Goal: Task Accomplishment & Management: Manage account settings

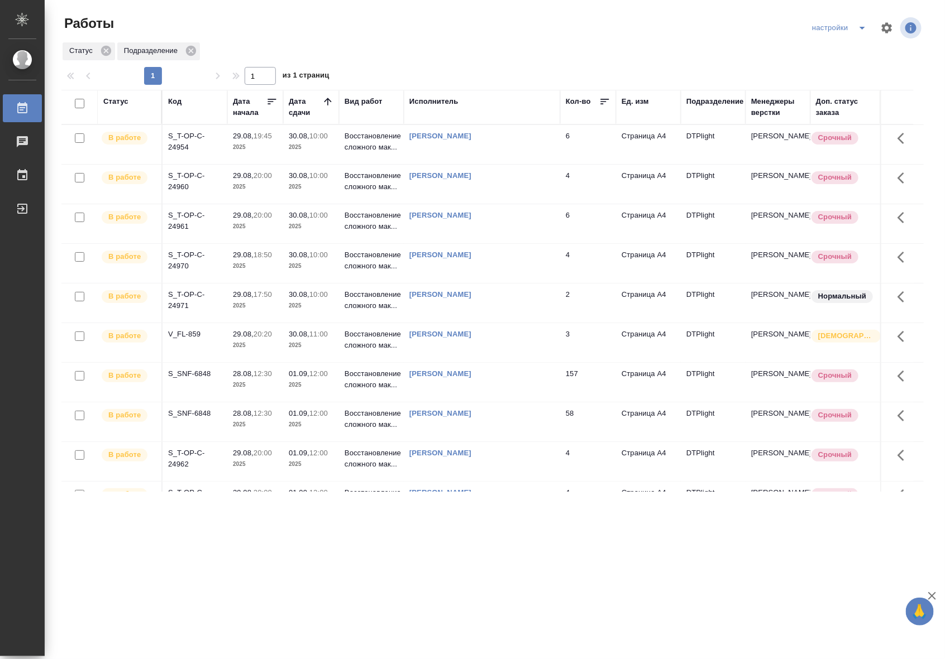
click at [571, 529] on div ".cls-1 fill:#fff; AWATERA Riianova Anna Работы 0 Чаты График Выйти Работы настр…" at bounding box center [472, 329] width 945 height 659
click at [377, 350] on p "Восстановление сложного мак..." at bounding box center [372, 340] width 54 height 22
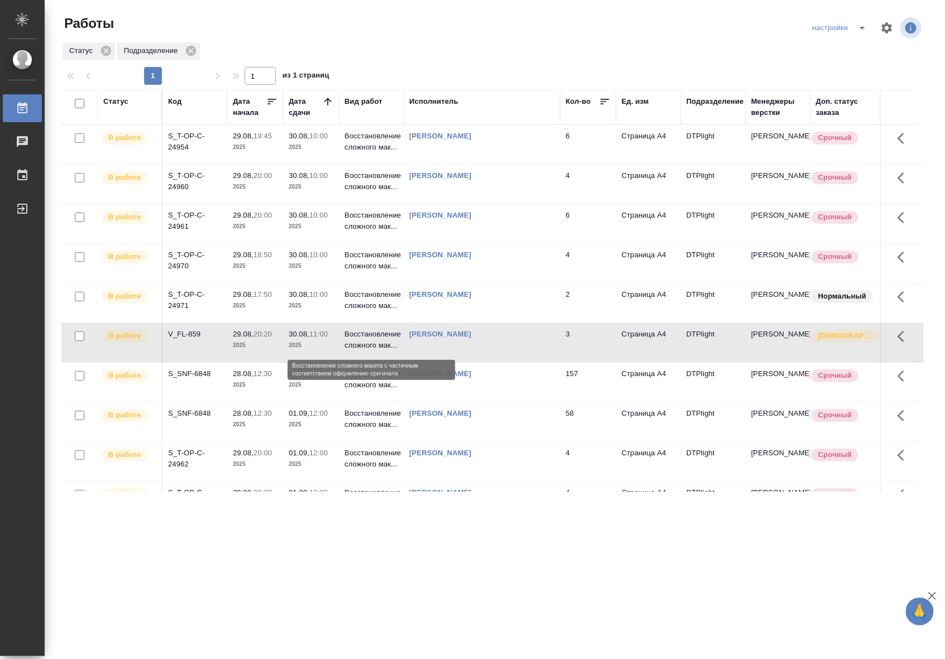
click at [377, 350] on p "Восстановление сложного мак..." at bounding box center [372, 340] width 54 height 22
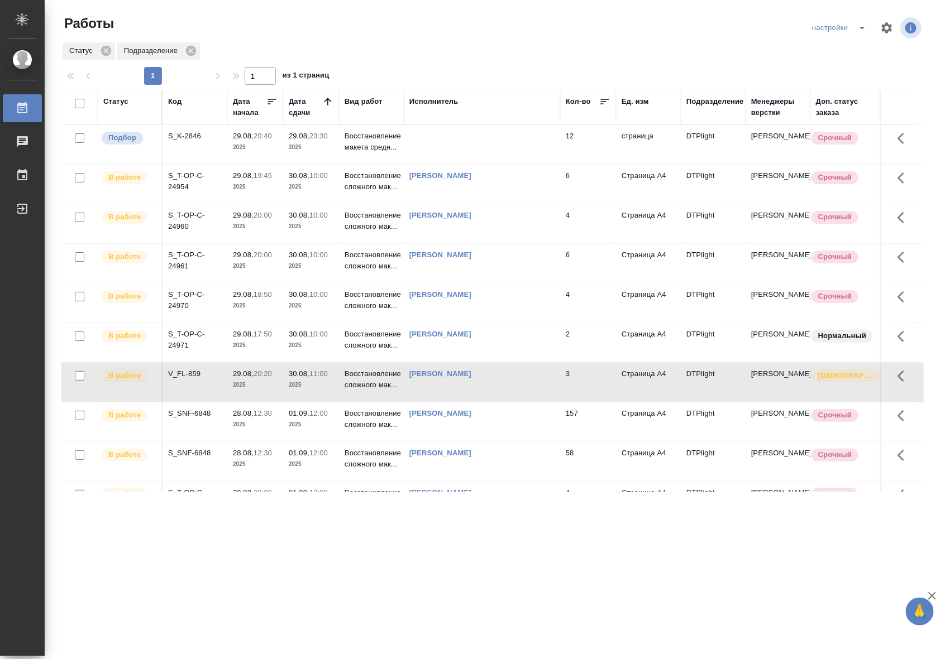
click at [430, 137] on td at bounding box center [482, 144] width 156 height 39
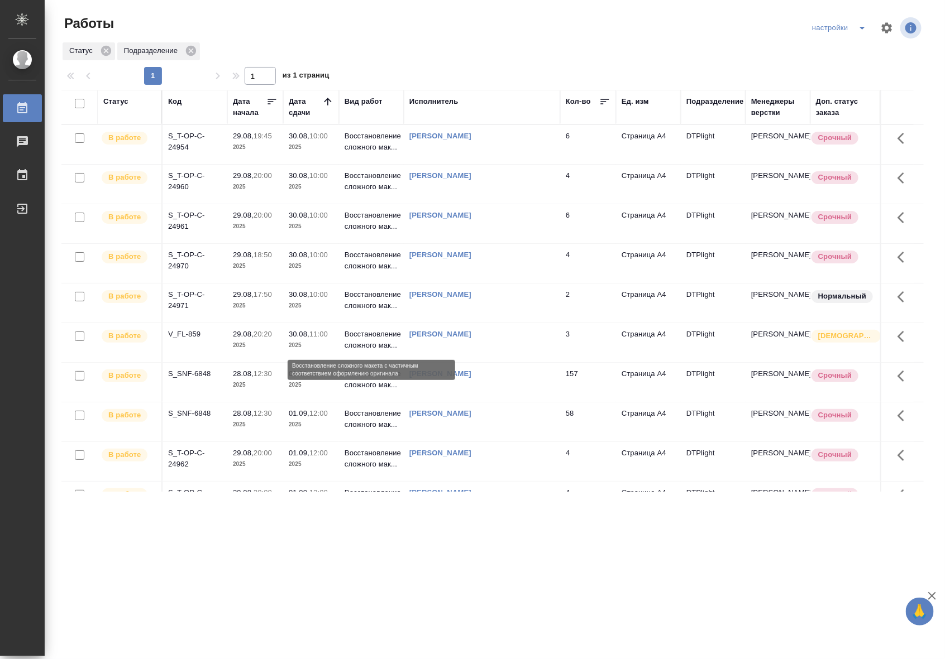
click at [371, 348] on p "Восстановление сложного мак..." at bounding box center [372, 340] width 54 height 22
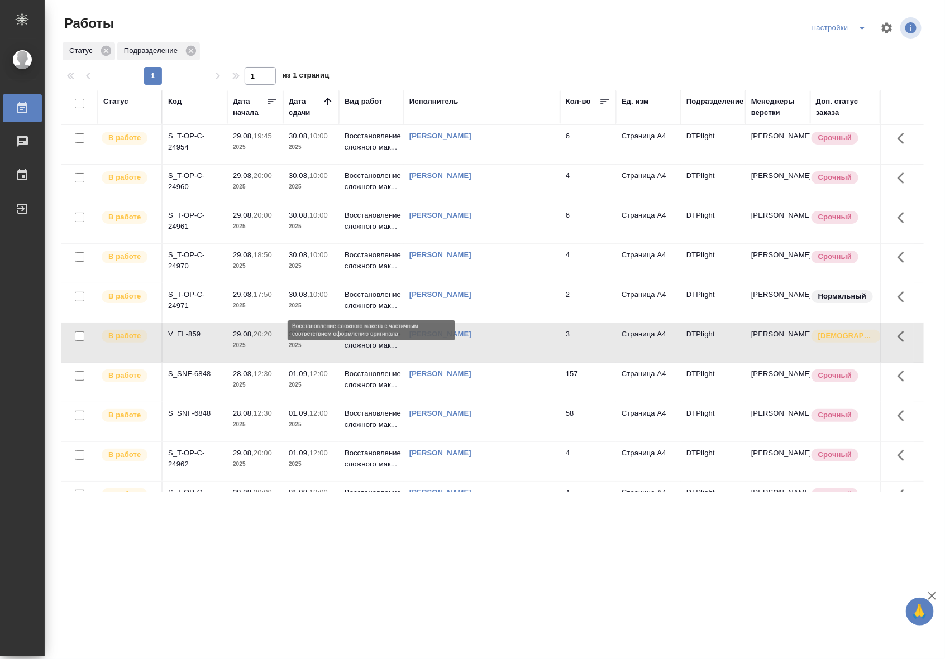
click at [385, 299] on p "Восстановление сложного мак..." at bounding box center [372, 300] width 54 height 22
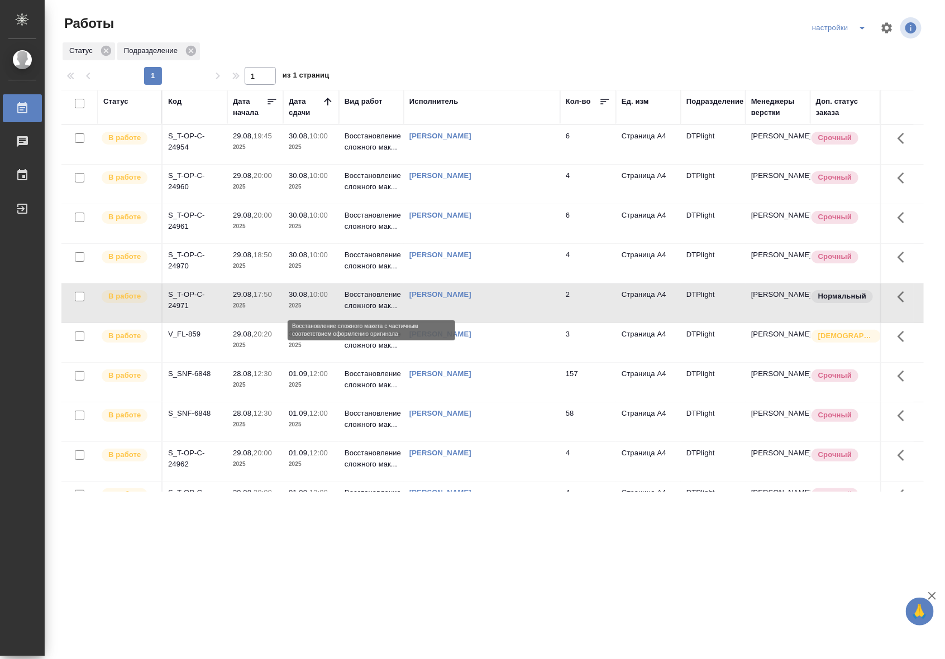
click at [385, 299] on p "Восстановление сложного мак..." at bounding box center [372, 300] width 54 height 22
click at [465, 164] on td "[PERSON_NAME]" at bounding box center [482, 144] width 156 height 39
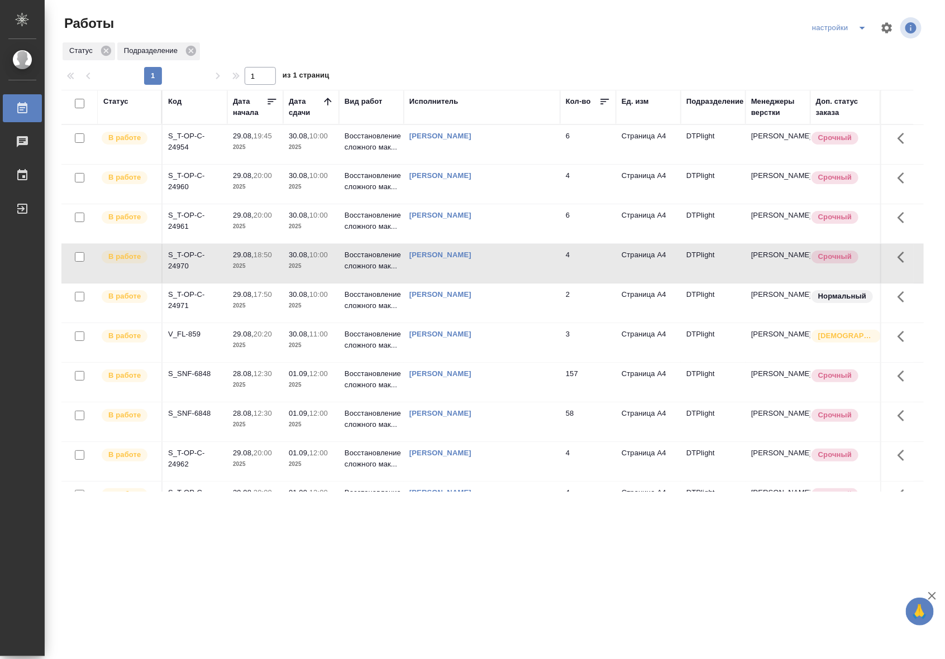
click at [465, 164] on td "[PERSON_NAME]" at bounding box center [482, 144] width 156 height 39
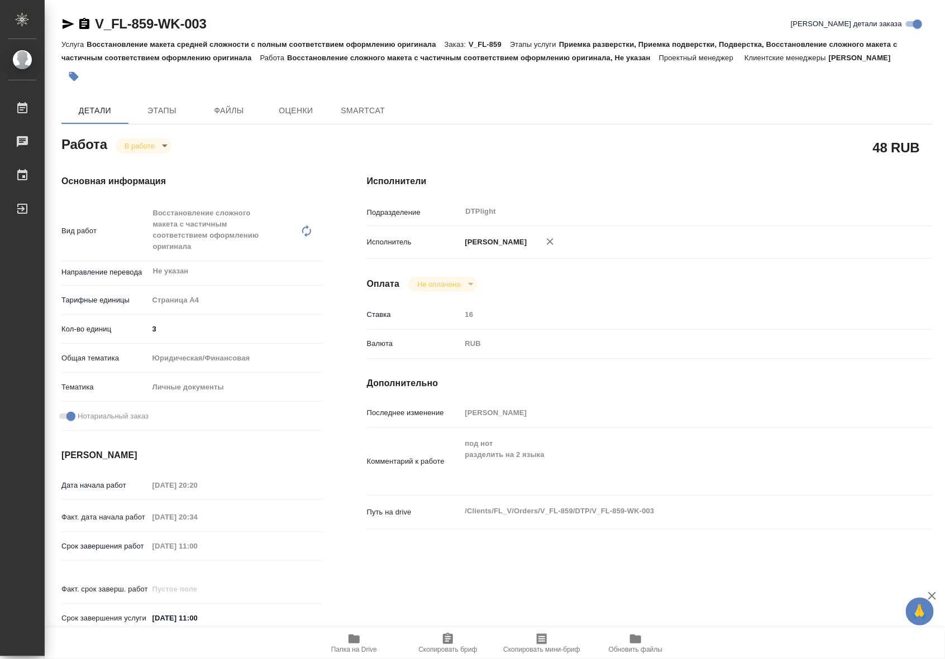
type textarea "x"
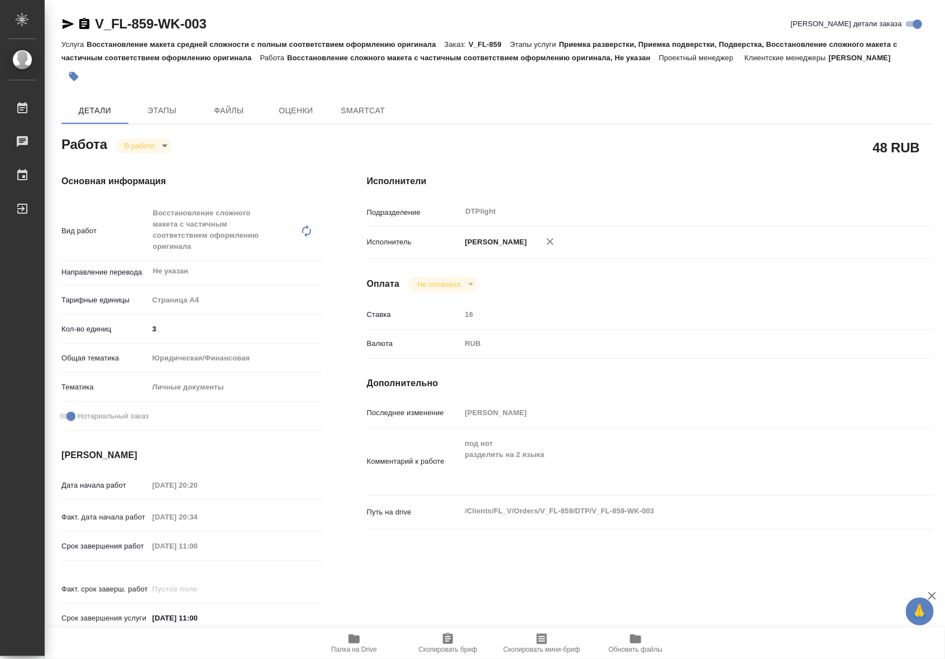
type textarea "x"
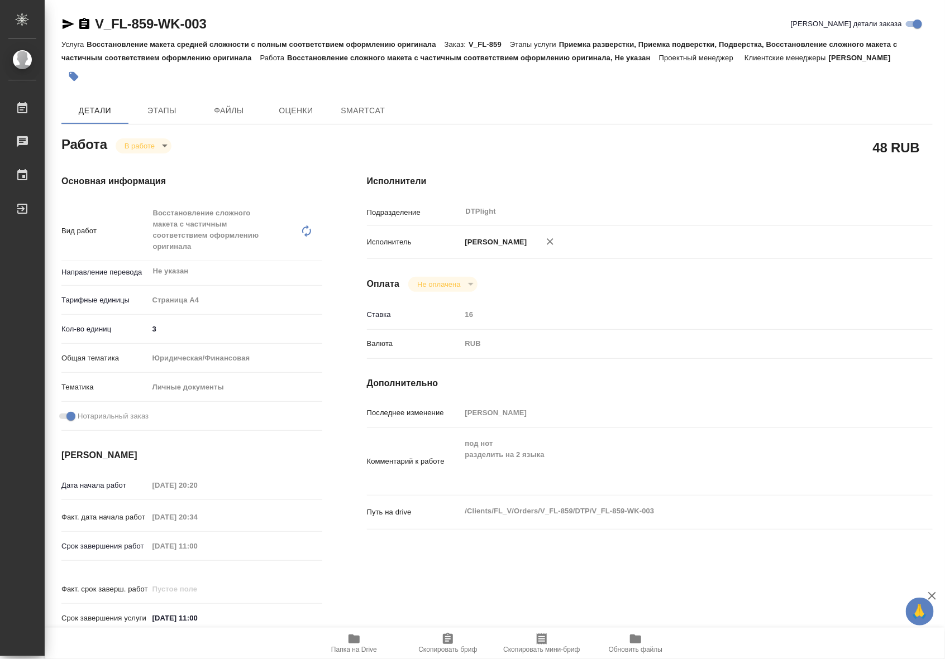
type textarea "x"
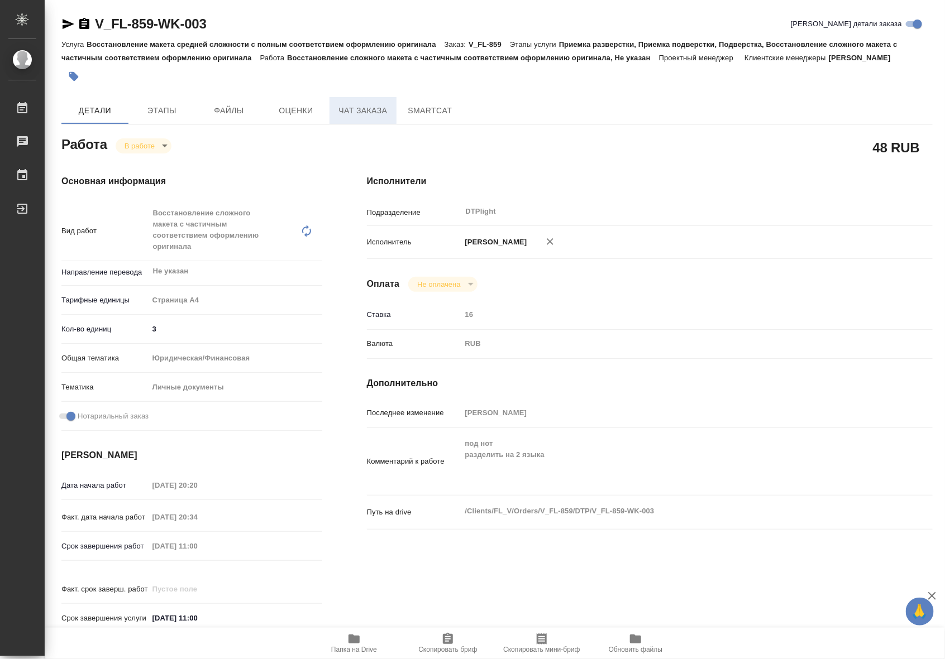
type textarea "x"
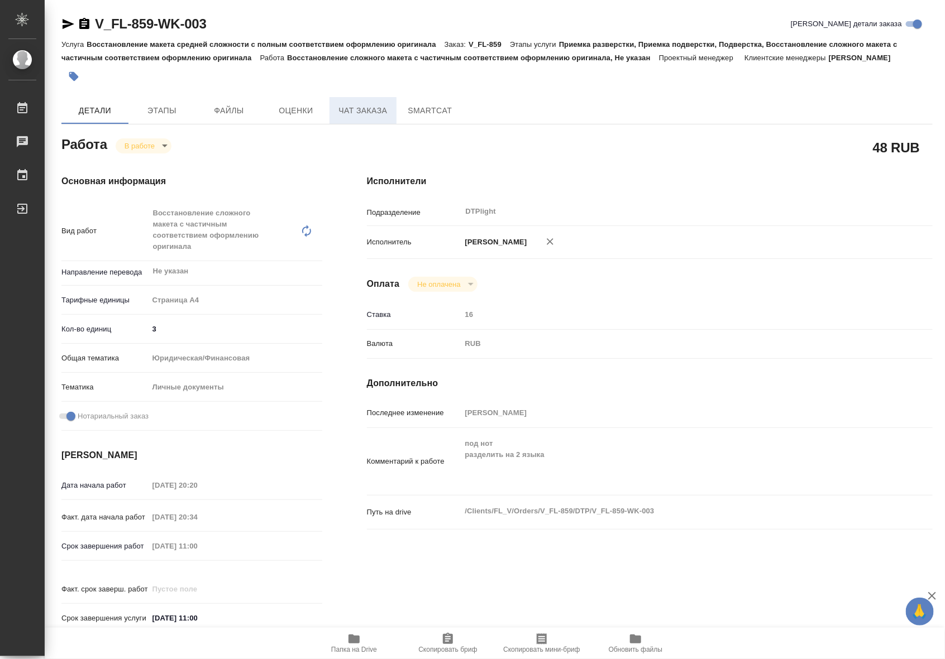
type textarea "x"
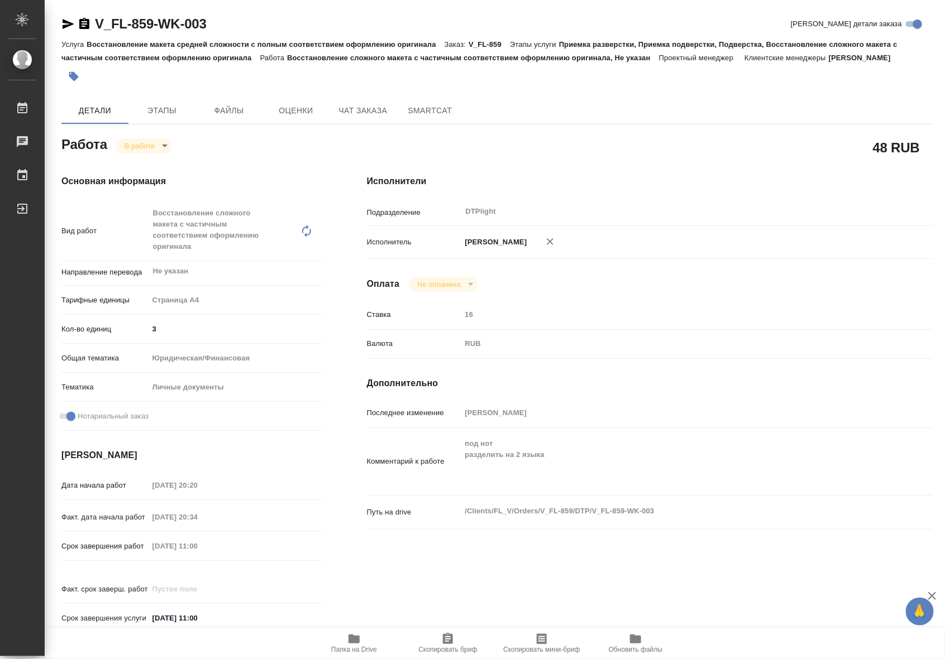
click at [308, 232] on icon at bounding box center [306, 230] width 13 height 13
type textarea "x"
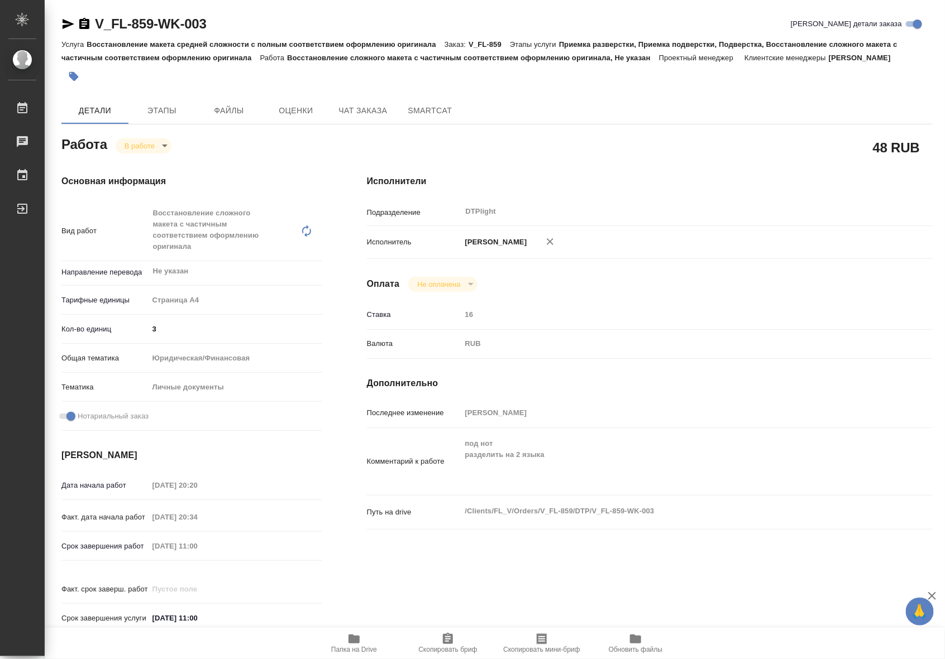
type textarea "x"
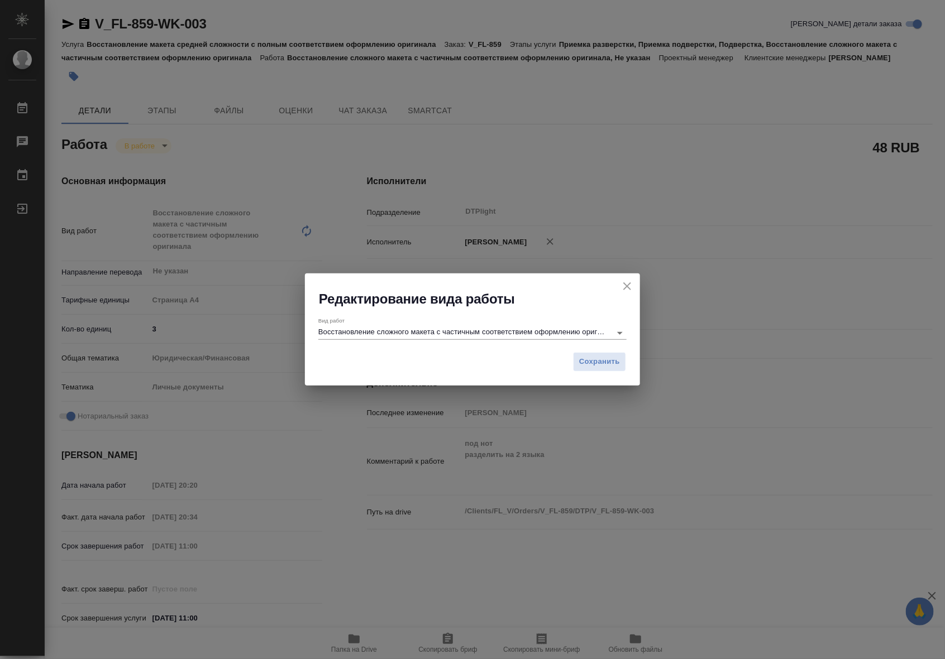
click at [625, 284] on icon "close" at bounding box center [627, 287] width 8 height 8
type textarea "x"
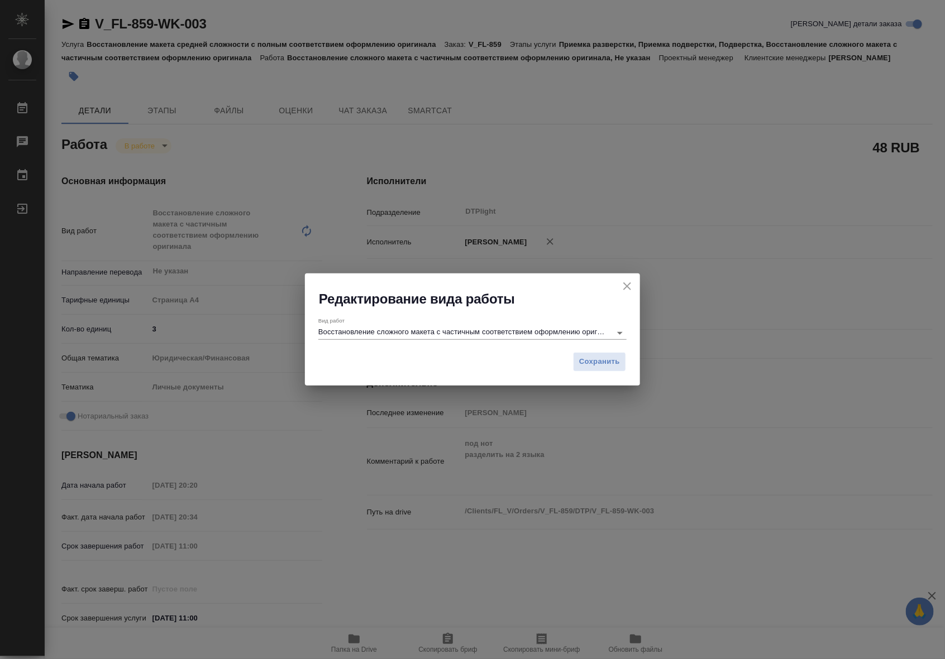
type textarea "x"
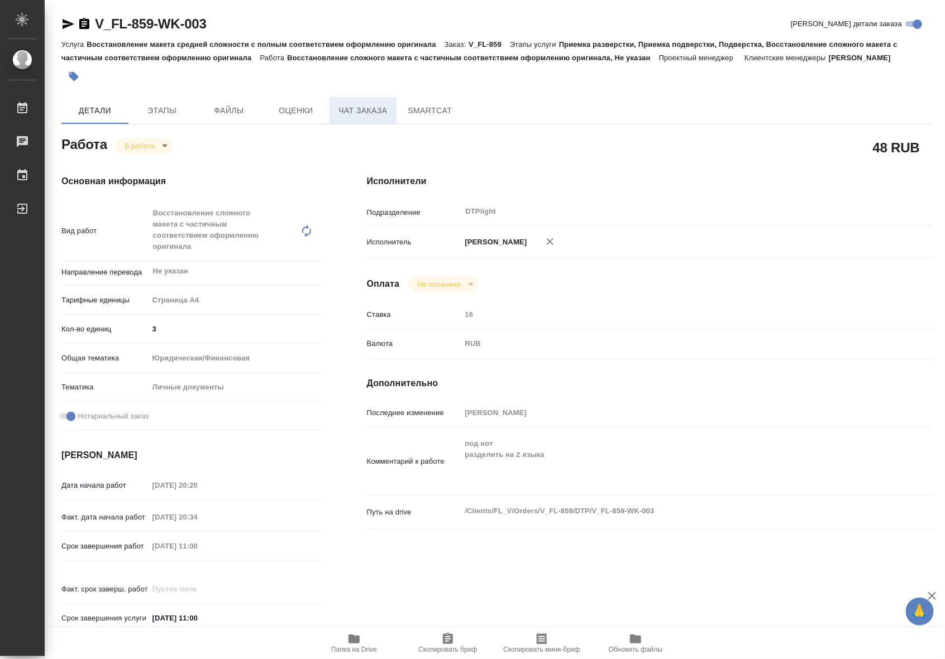
click at [338, 113] on span "Чат заказа" at bounding box center [363, 111] width 54 height 14
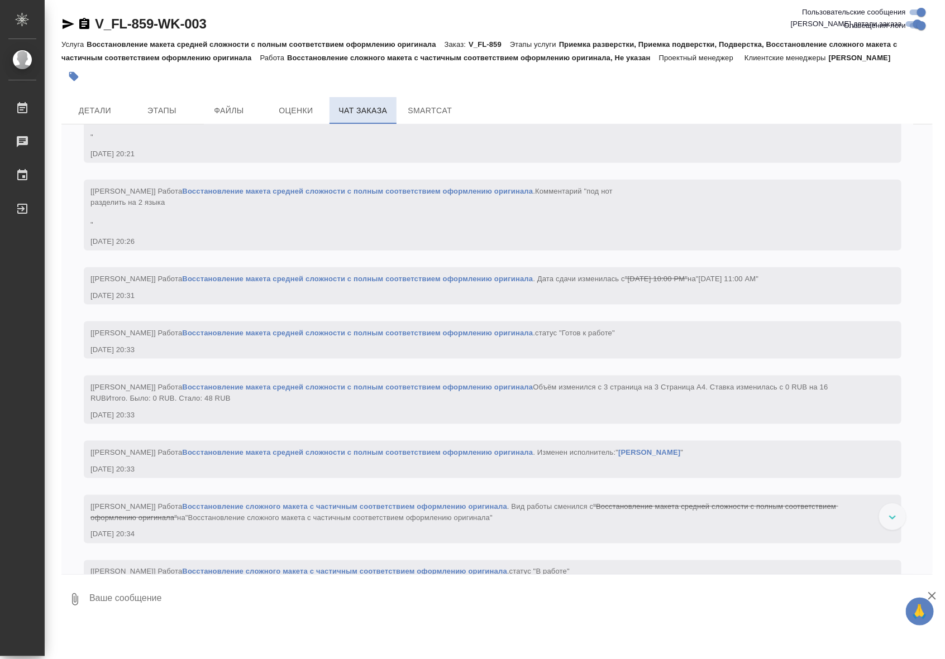
scroll to position [2430, 0]
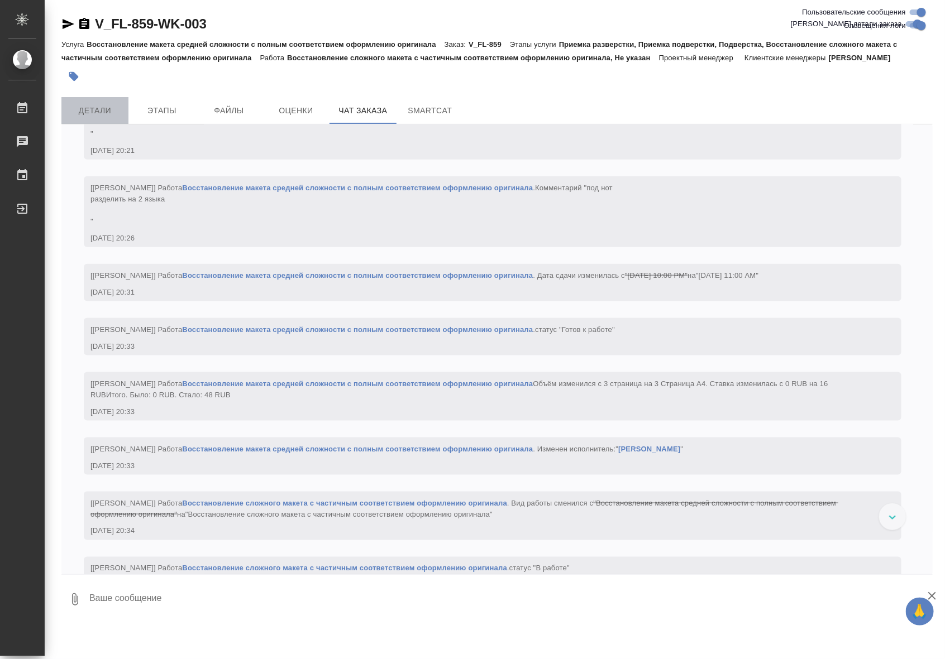
click at [99, 117] on span "Детали" at bounding box center [95, 111] width 54 height 14
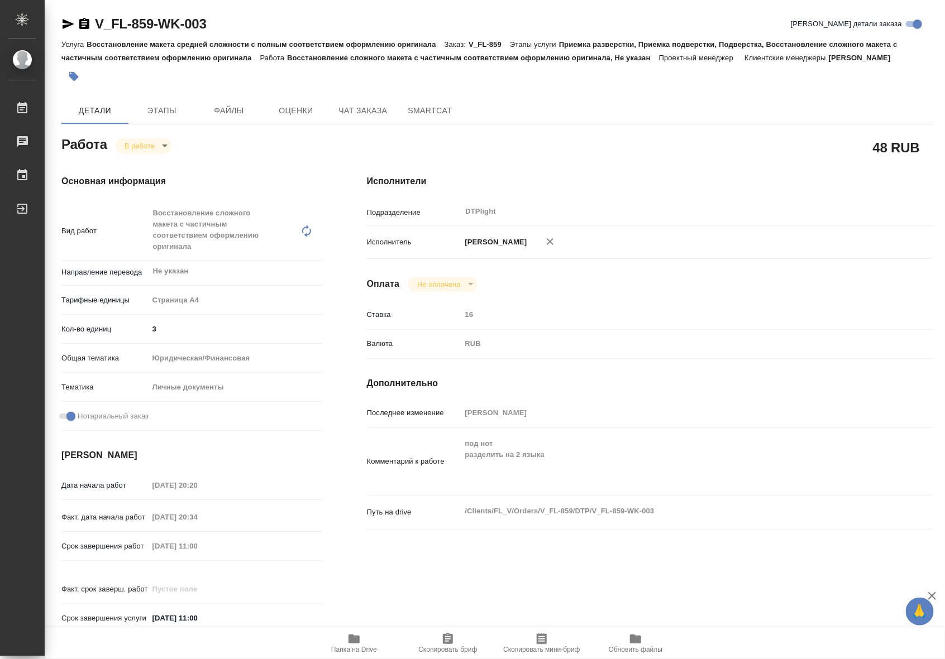
type textarea "x"
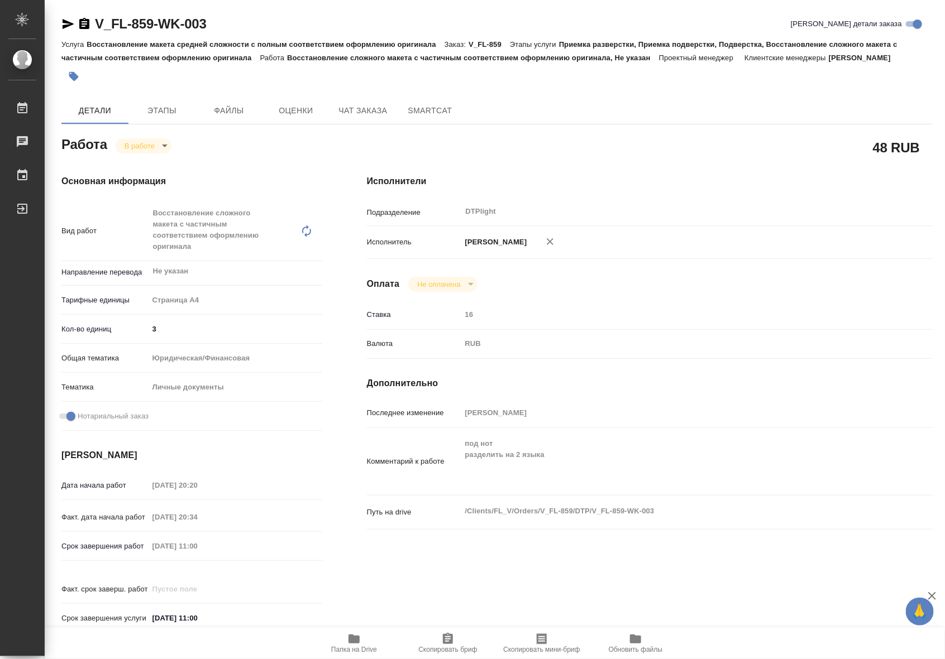
type textarea "x"
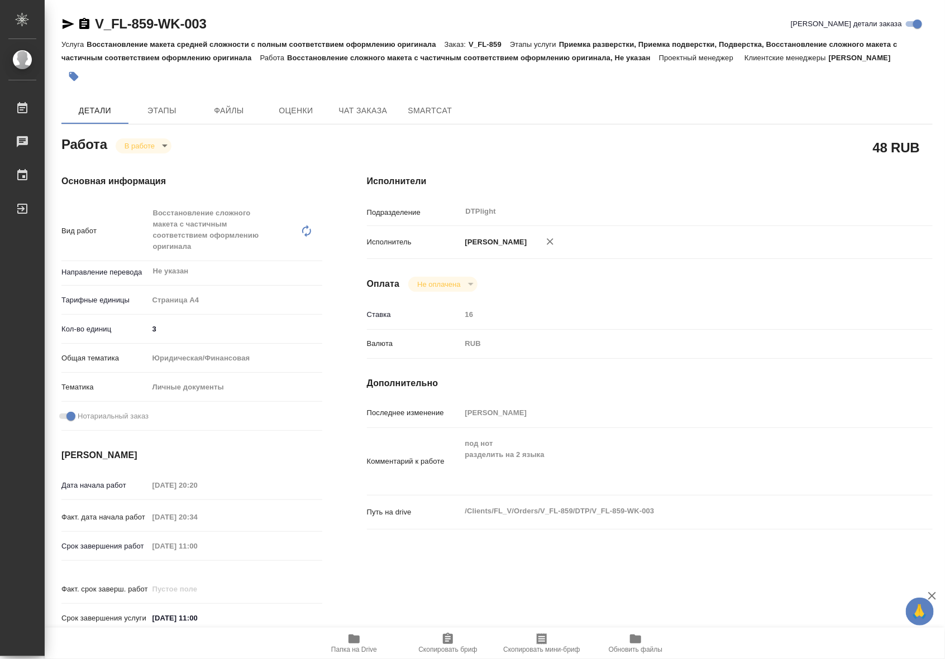
type textarea "x"
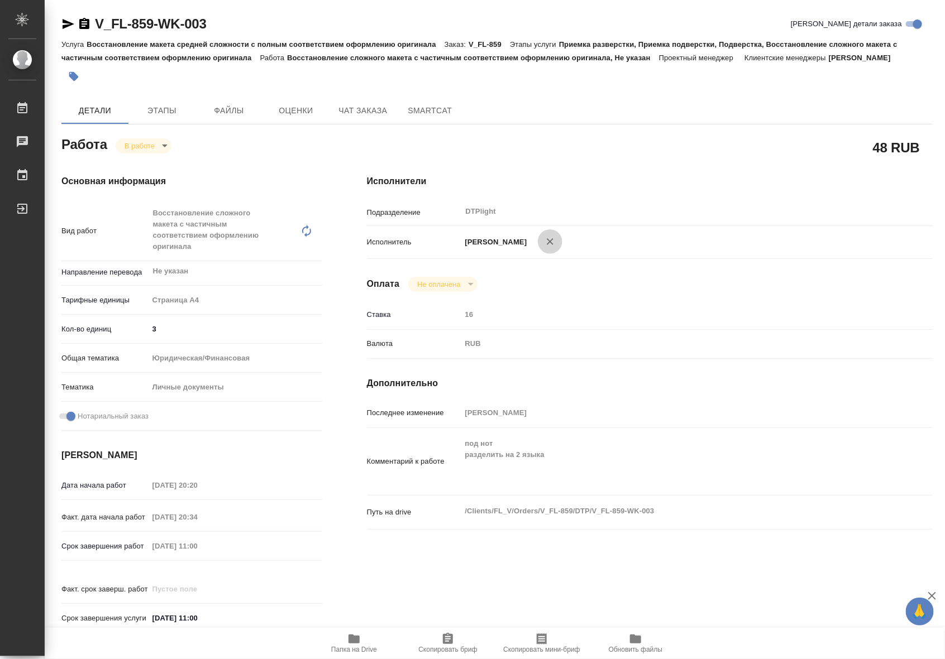
click at [556, 246] on icon "button" at bounding box center [549, 241] width 11 height 11
type textarea "x"
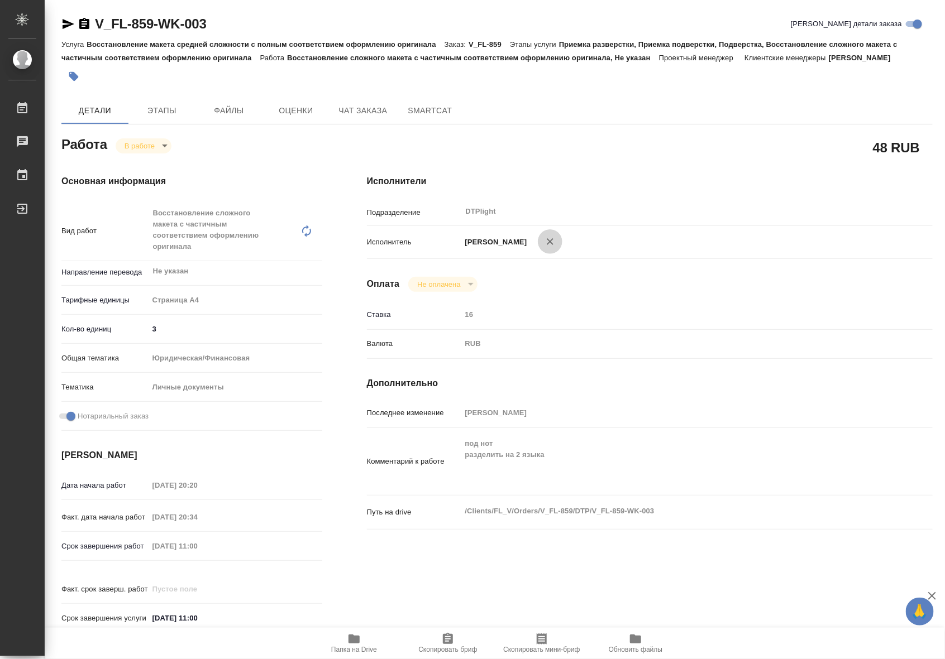
type textarea "x"
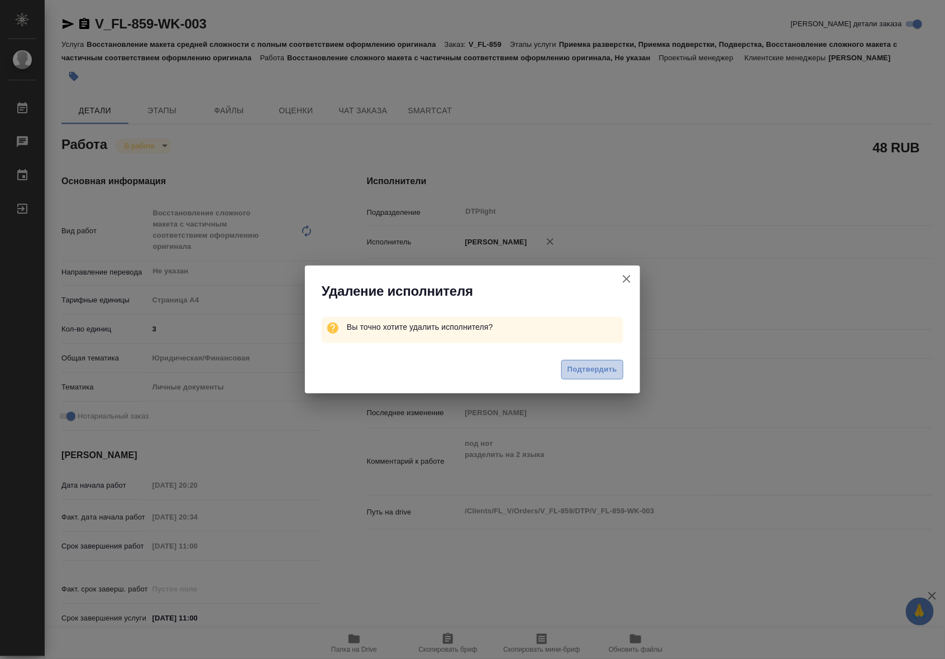
click at [602, 370] on span "Подтвердить" at bounding box center [592, 370] width 50 height 13
type textarea "x"
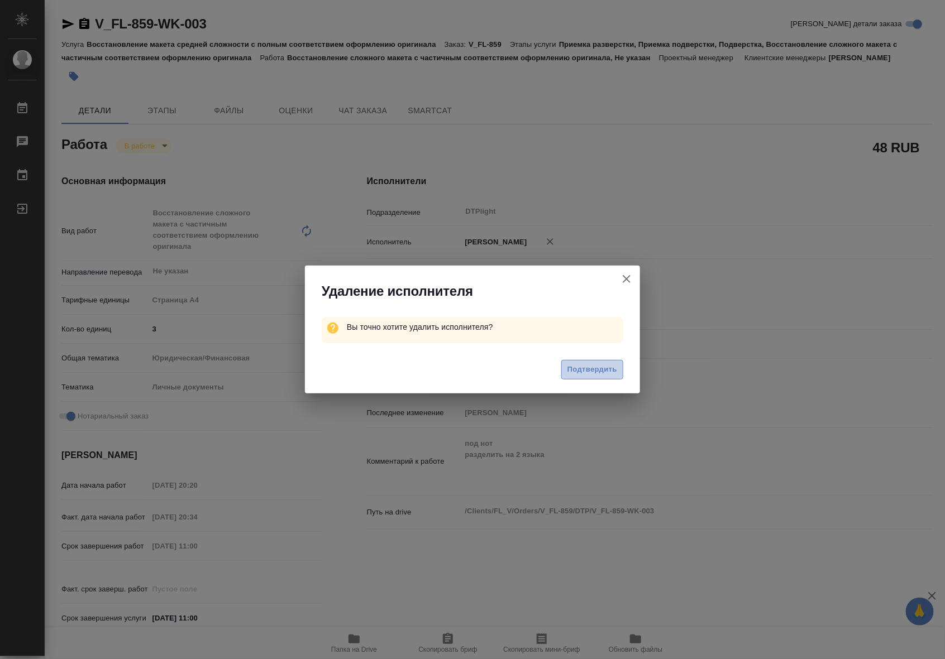
type textarea "x"
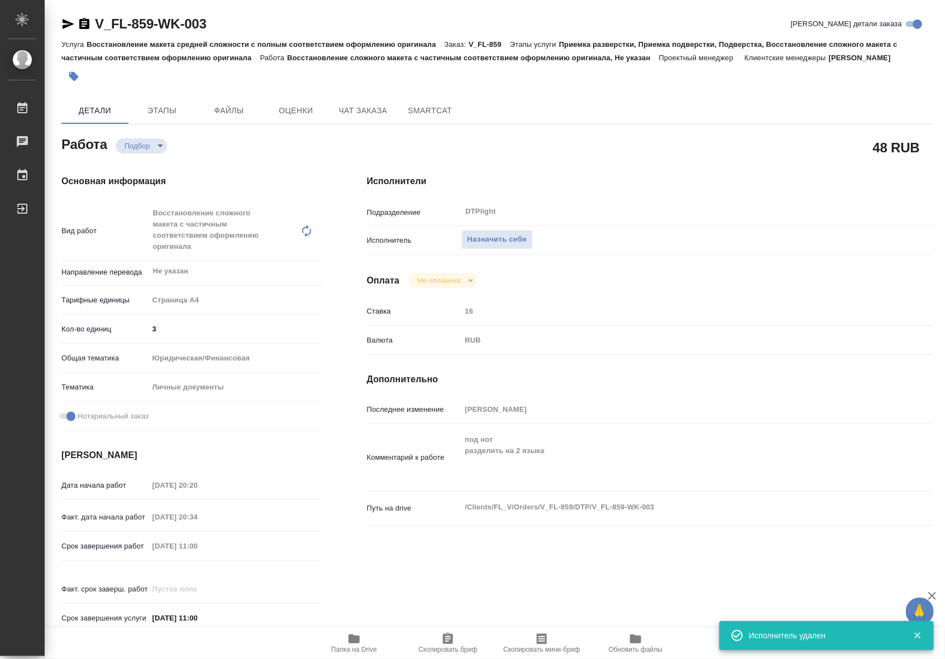
type textarea "x"
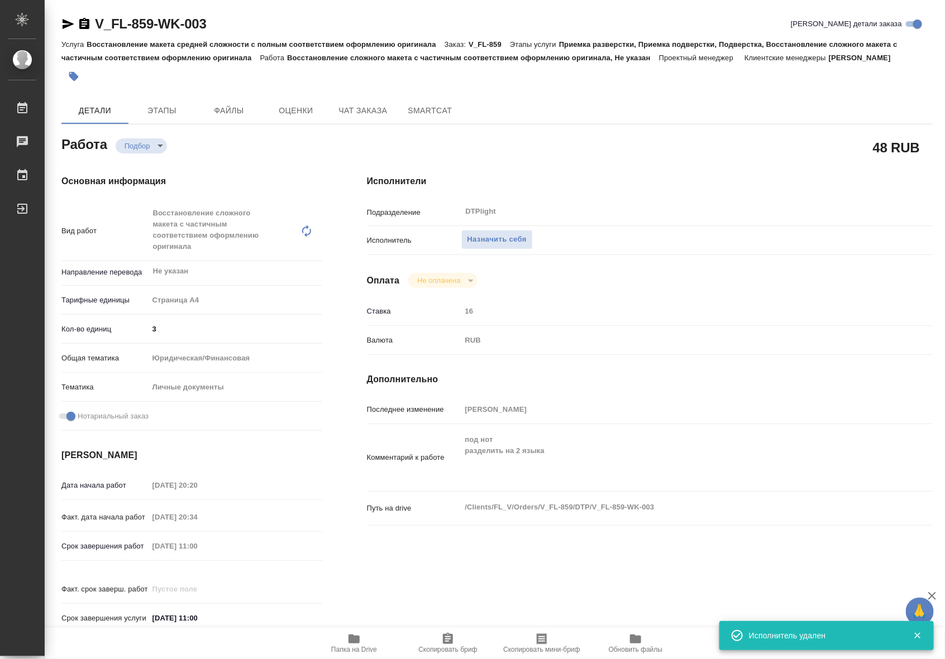
type textarea "x"
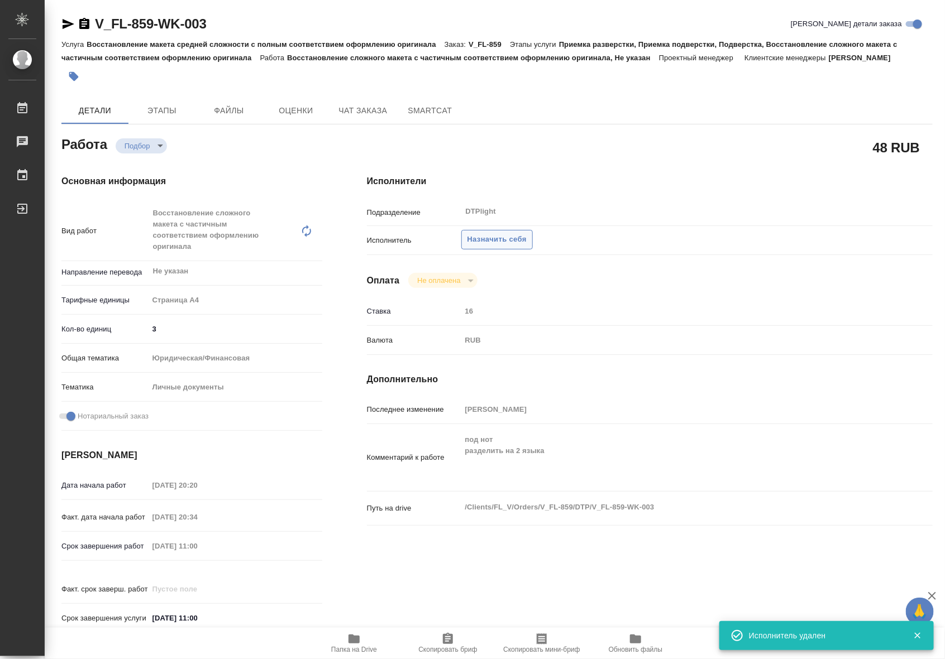
click at [509, 235] on span "Назначить себя" at bounding box center [496, 239] width 59 height 13
type textarea "x"
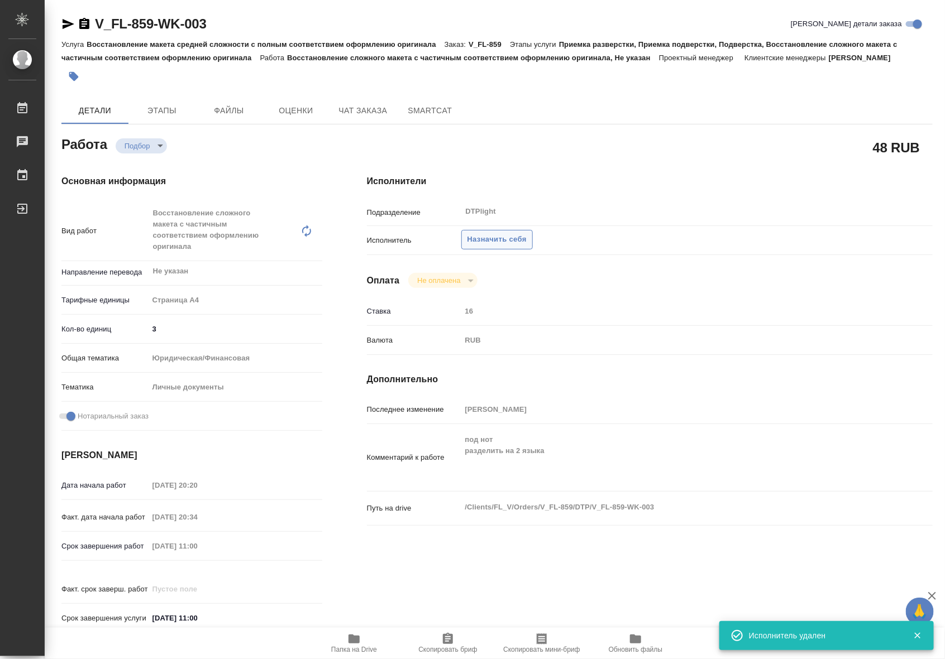
type textarea "x"
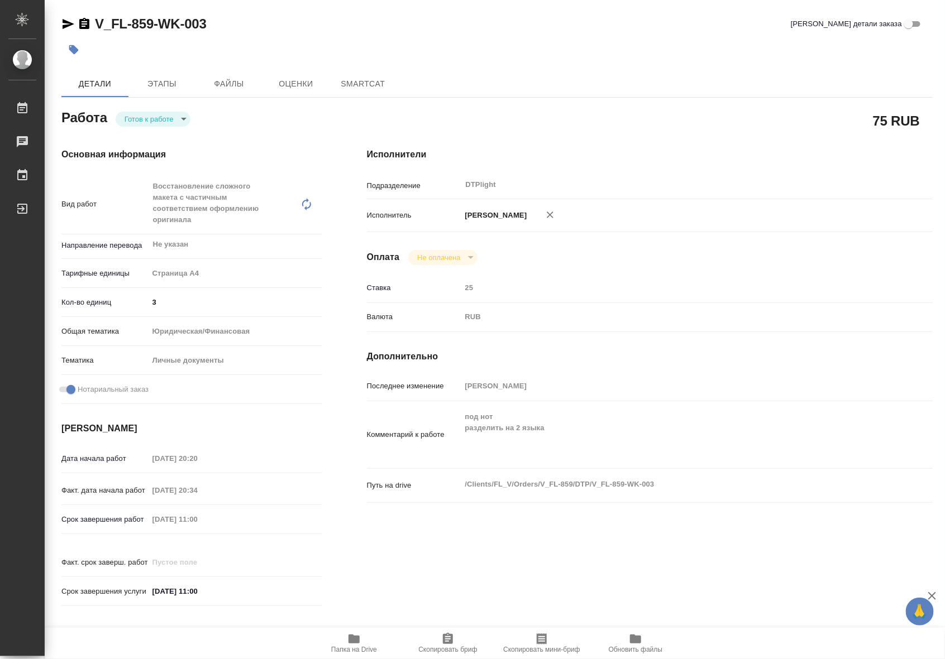
type textarea "x"
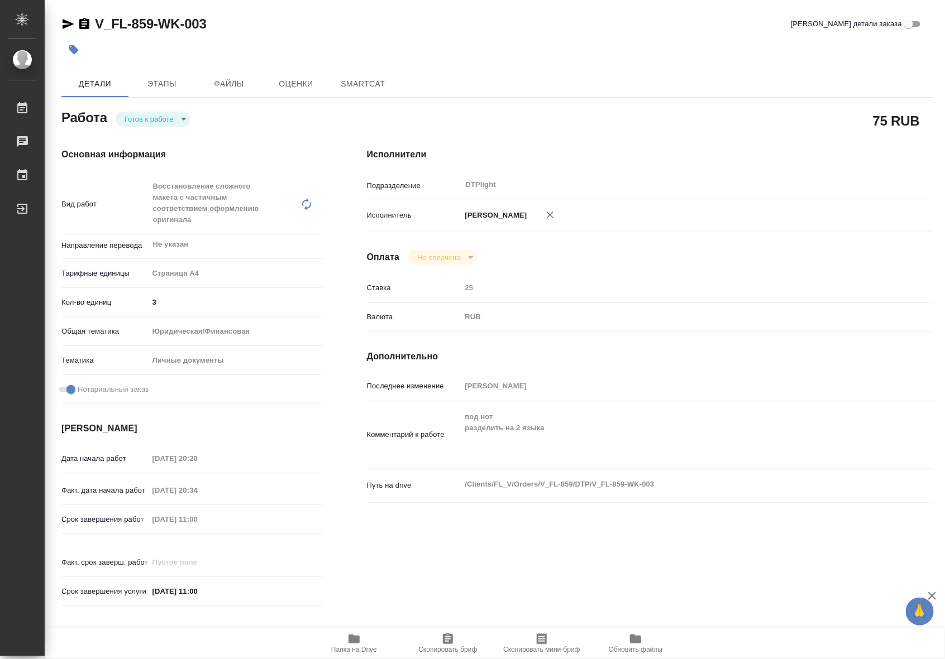
type textarea "x"
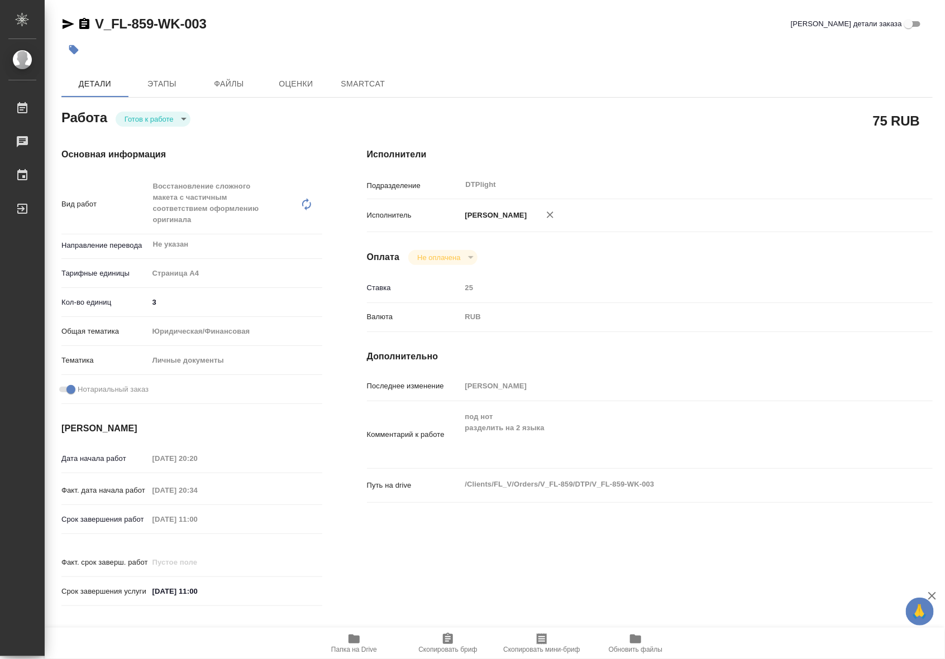
type textarea "x"
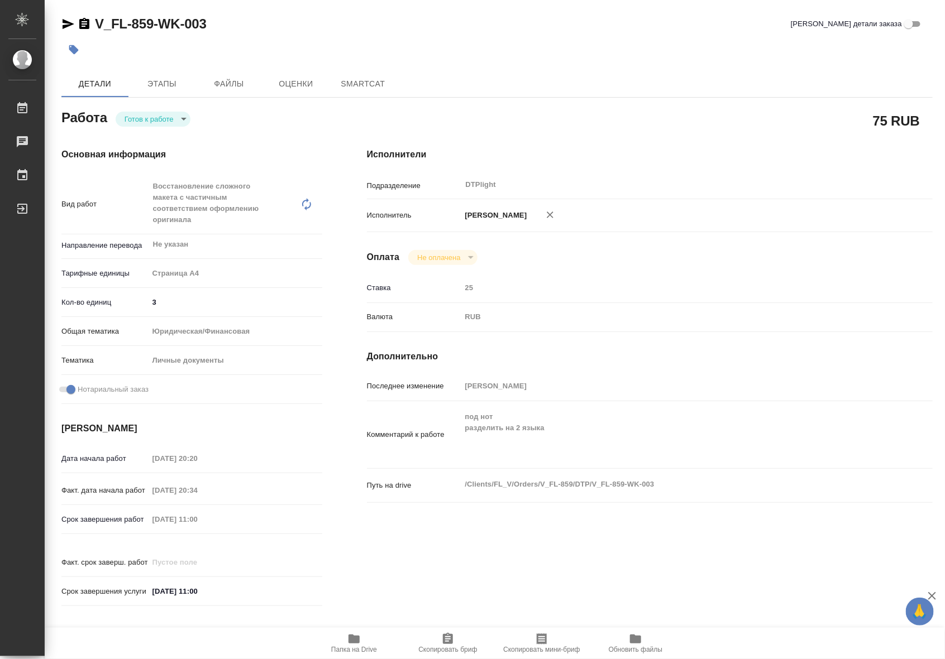
type textarea "x"
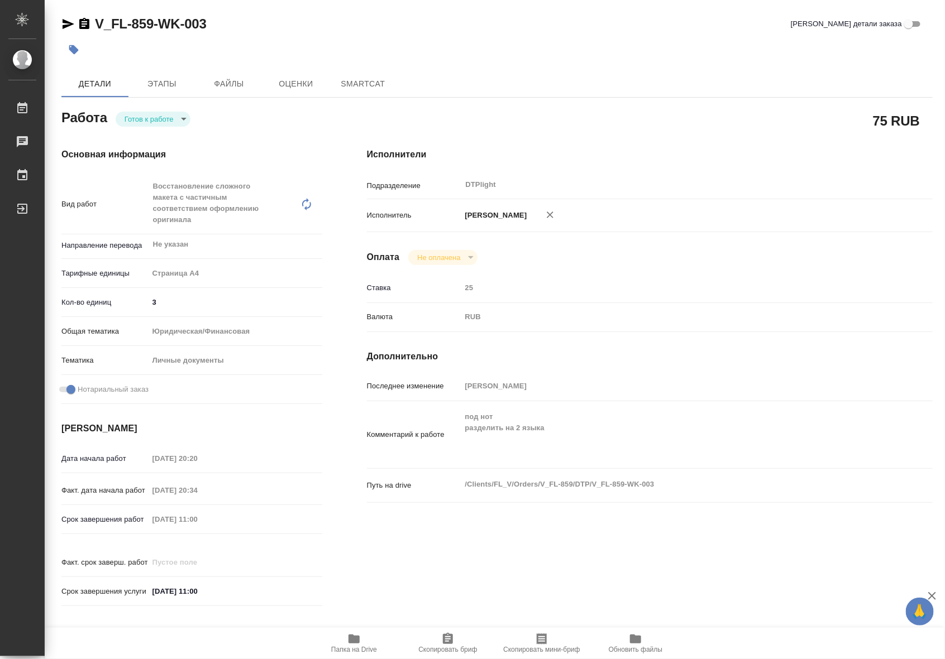
type textarea "x"
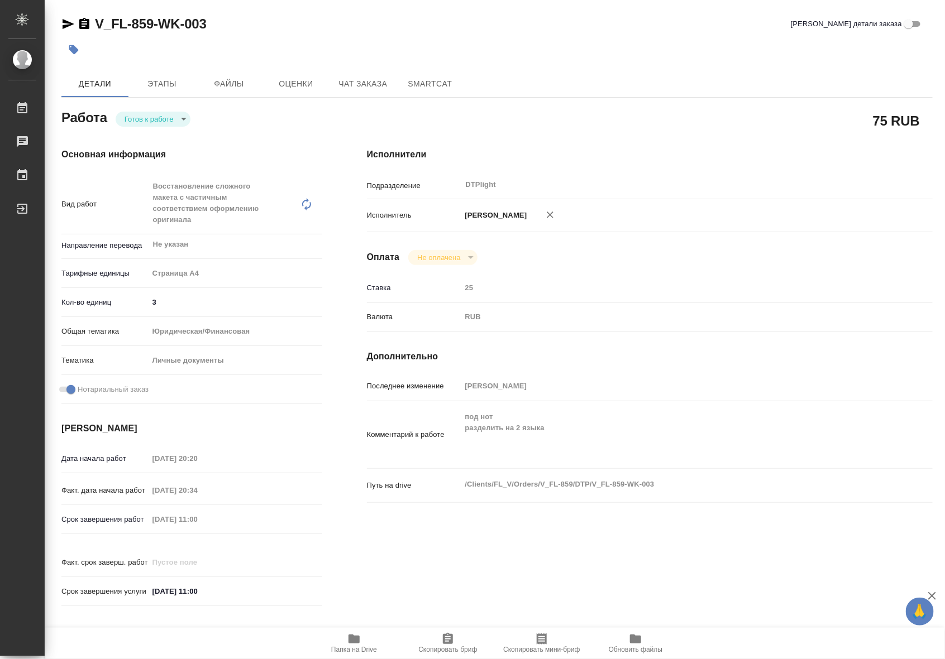
click at [166, 112] on body "🙏 .cls-1 fill:#fff; AWATERA Riianova Anna Работы Чаты График Выйти V_FL-859-WK-…" at bounding box center [472, 329] width 945 height 659
type textarea "x"
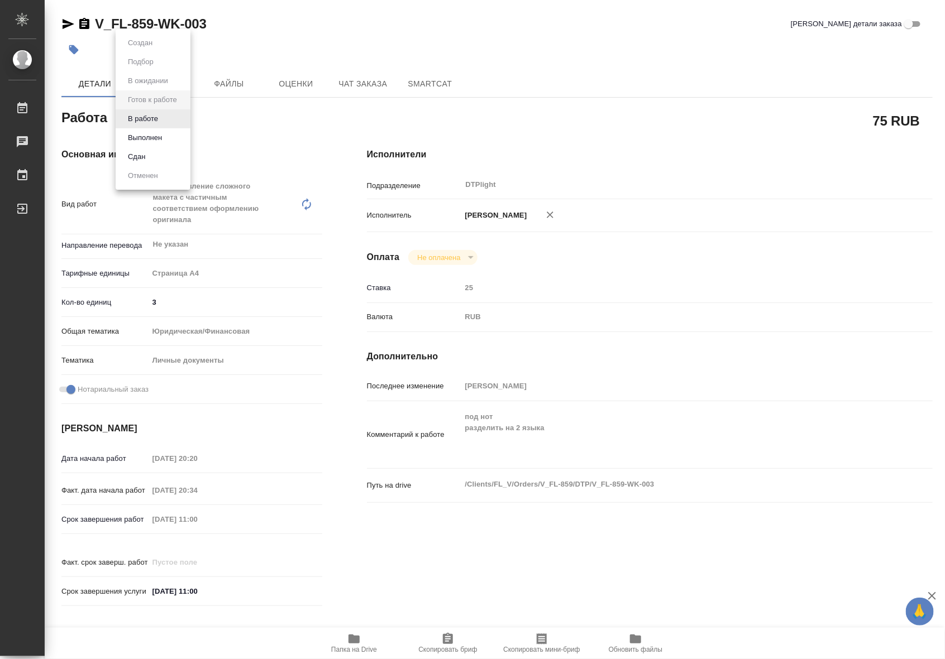
type textarea "x"
click at [155, 121] on button "В работе" at bounding box center [143, 119] width 37 height 12
type textarea "x"
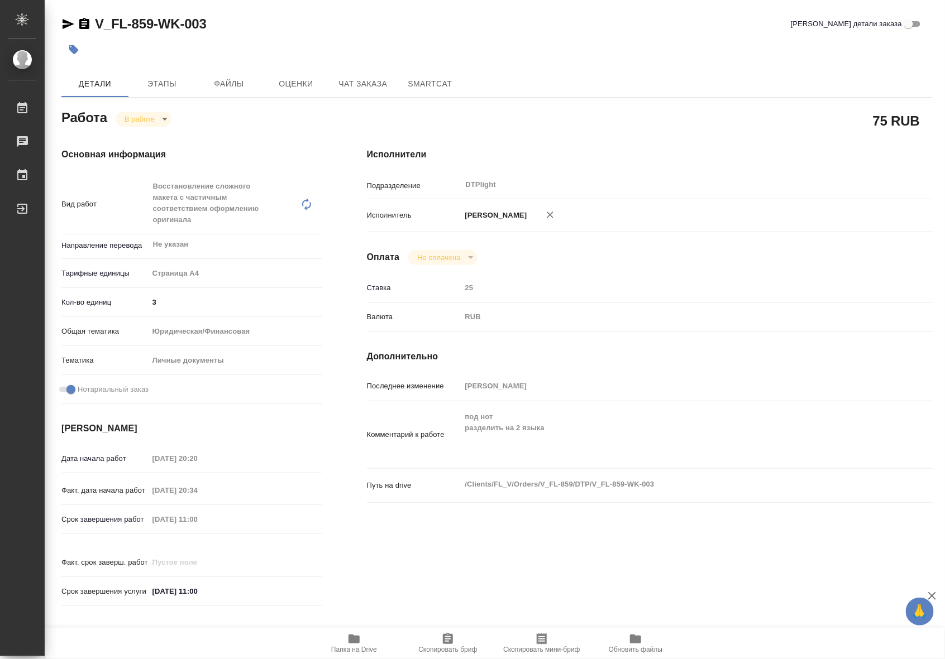
type textarea "x"
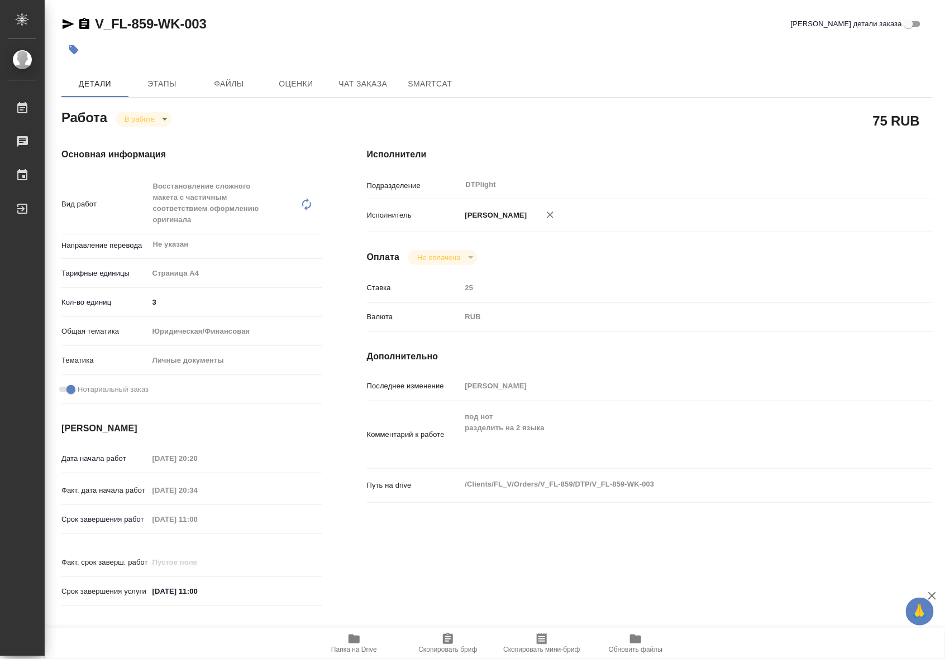
type textarea "x"
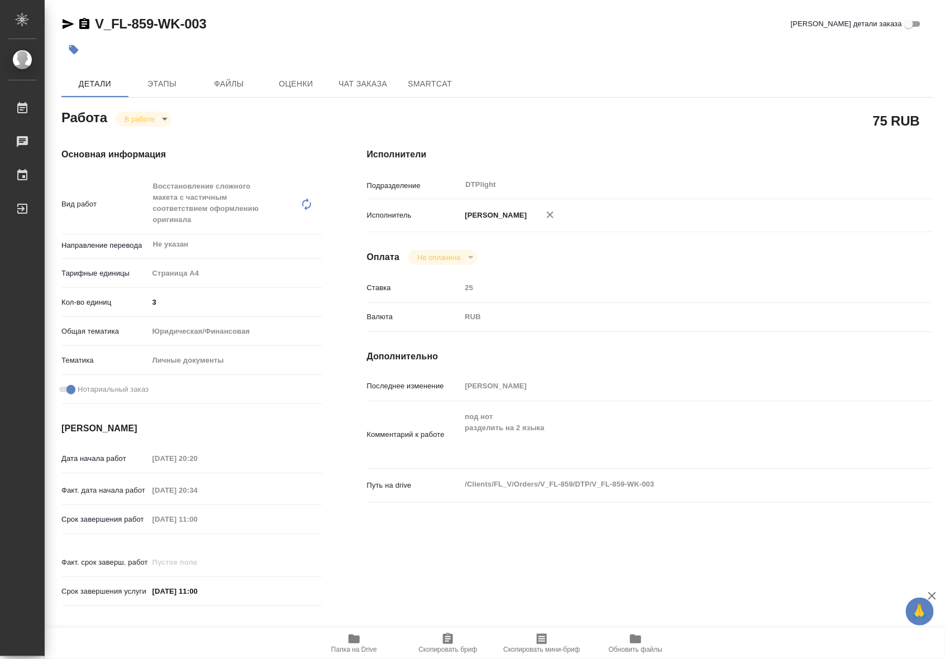
type textarea "x"
drag, startPoint x: 224, startPoint y: 30, endPoint x: 77, endPoint y: 30, distance: 147.4
click at [77, 30] on div "V_FL-859-WK-003 Кратко детали заказа" at bounding box center [496, 24] width 871 height 18
copy link "V_FL-859-WK-003"
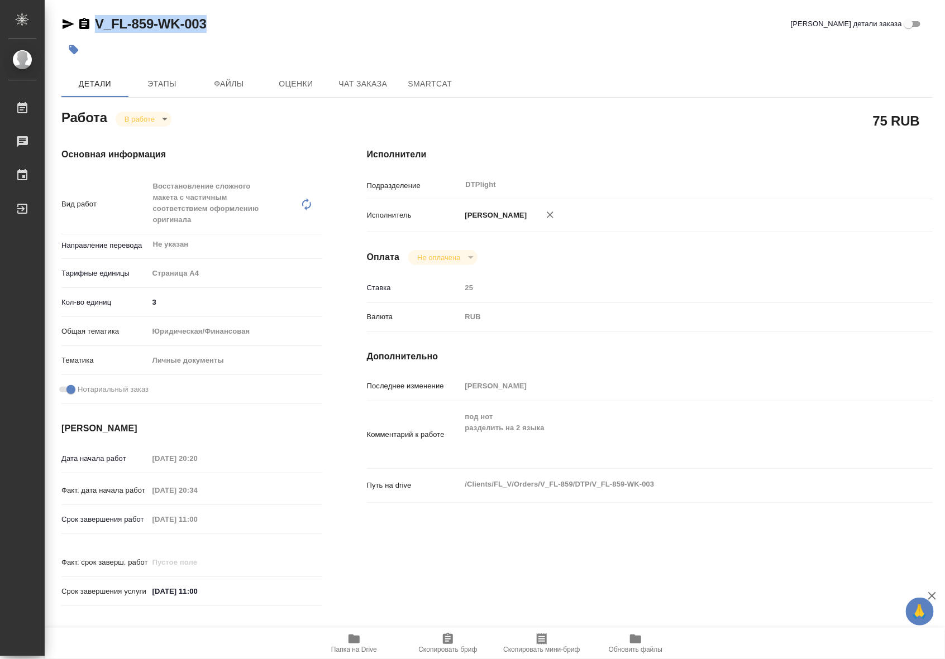
click at [361, 639] on span "Папка на Drive" at bounding box center [354, 643] width 80 height 21
click at [66, 21] on icon "button" at bounding box center [69, 24] width 12 height 10
copy link "V_FL-859-WK-003"
type textarea "x"
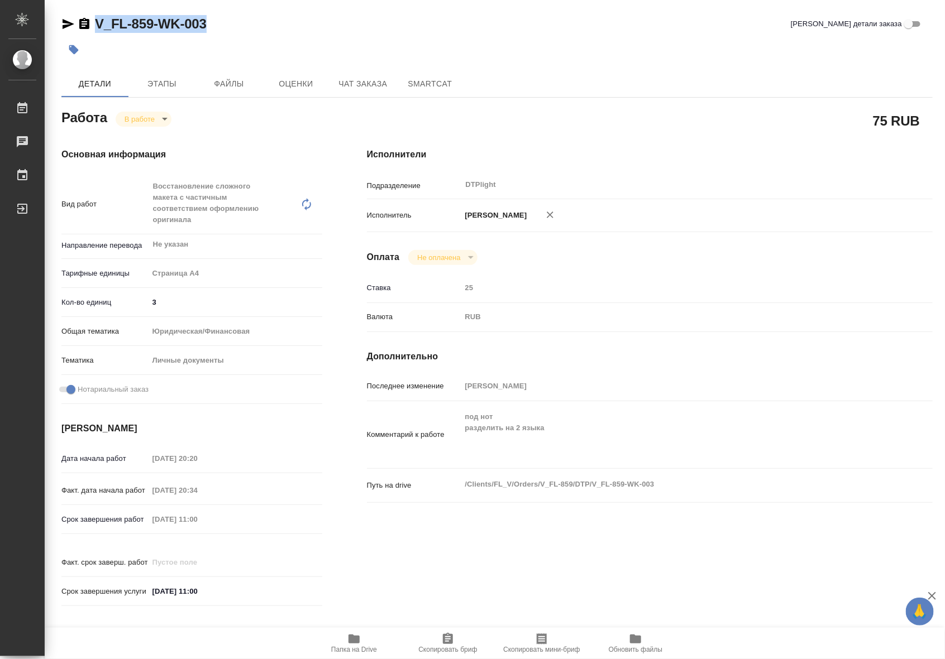
type textarea "x"
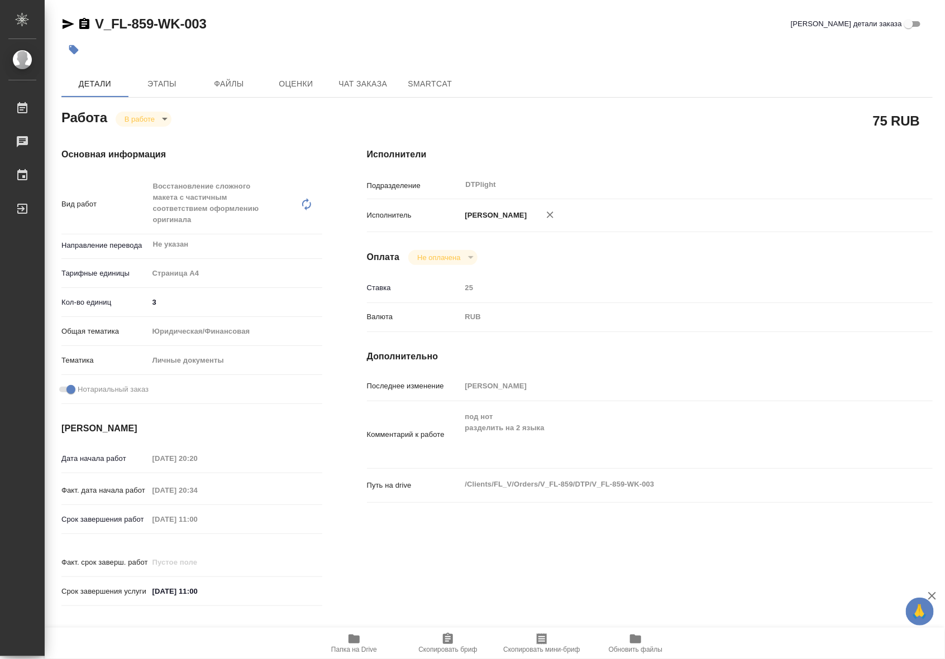
type textarea "x"
click at [423, 80] on span "SmartCat" at bounding box center [430, 84] width 54 height 14
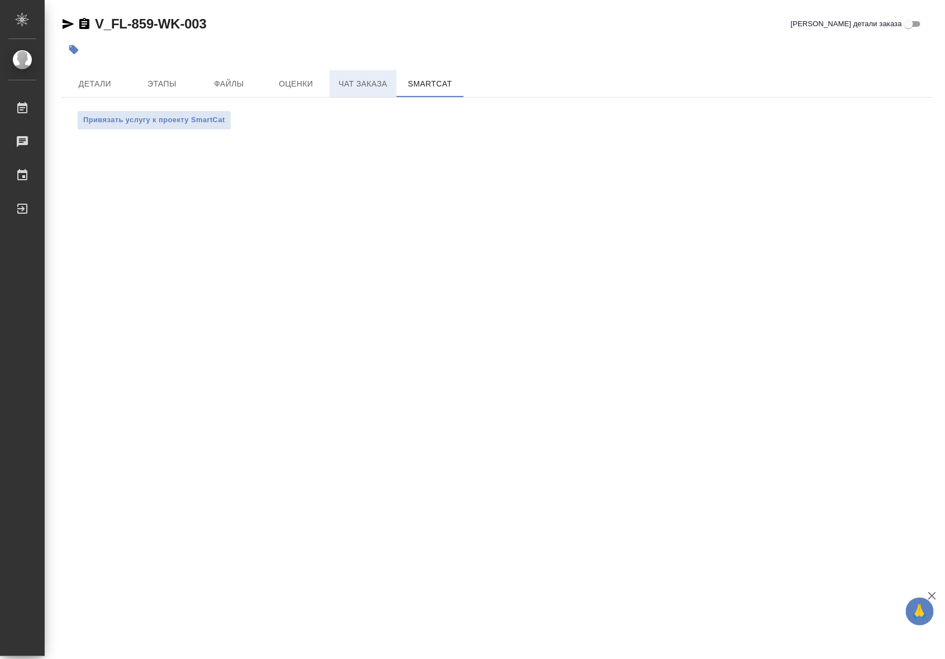
click at [363, 92] on button "Чат заказа" at bounding box center [362, 83] width 67 height 27
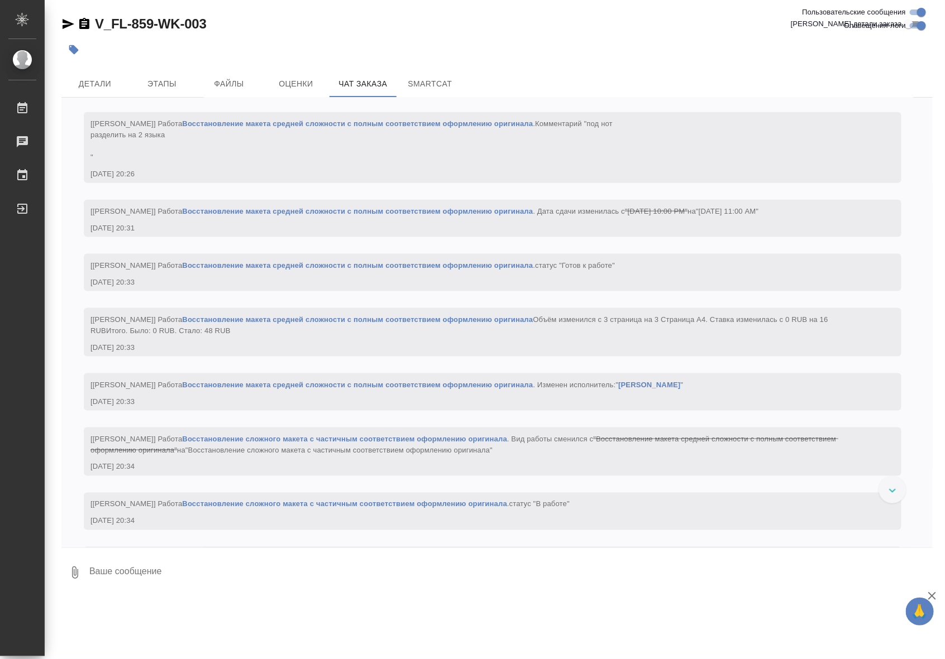
scroll to position [2162, 0]
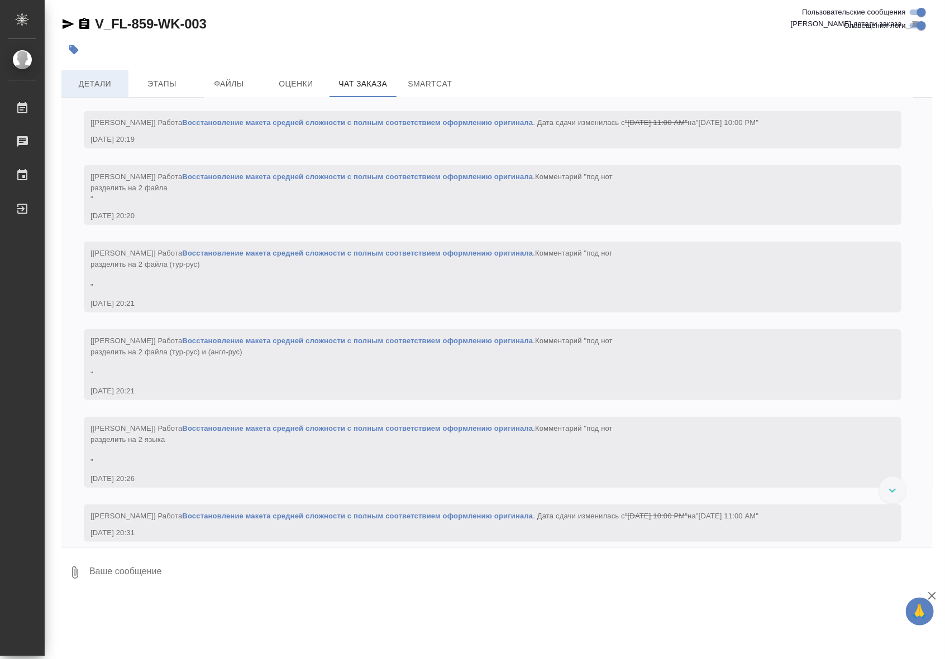
click at [104, 90] on span "Детали" at bounding box center [95, 84] width 54 height 14
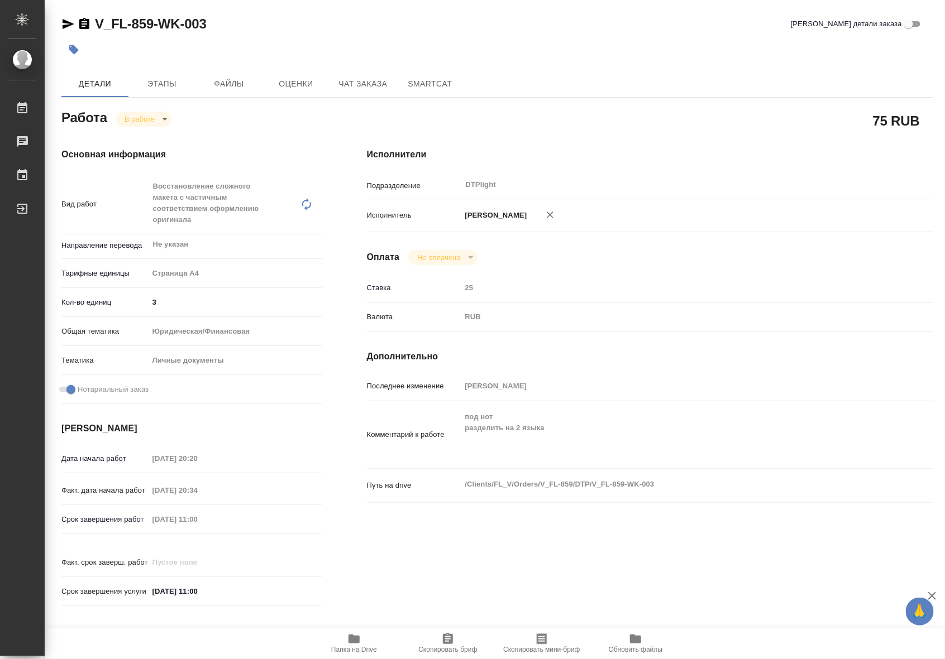
type textarea "x"
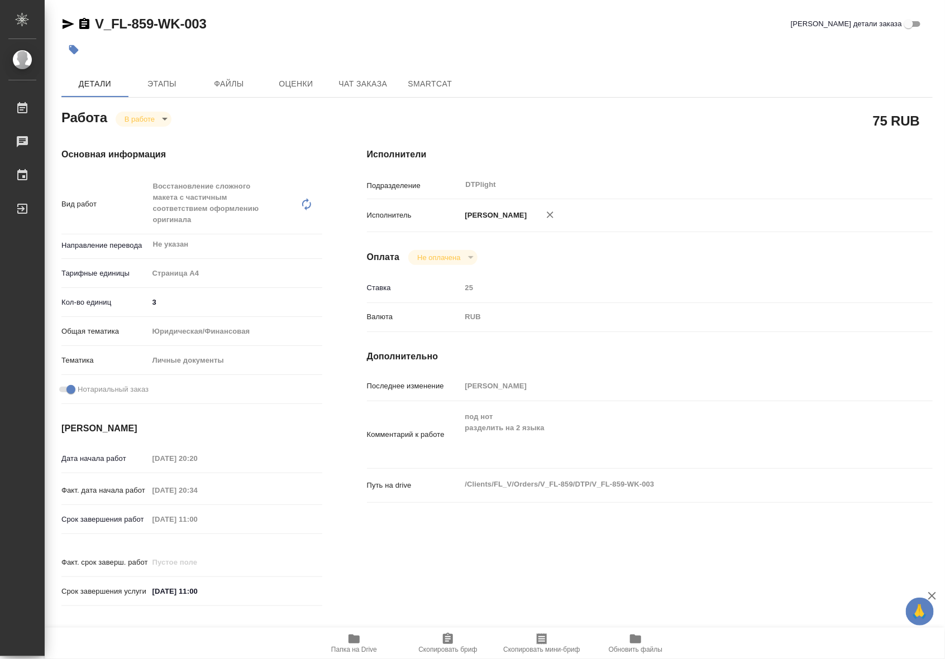
type textarea "x"
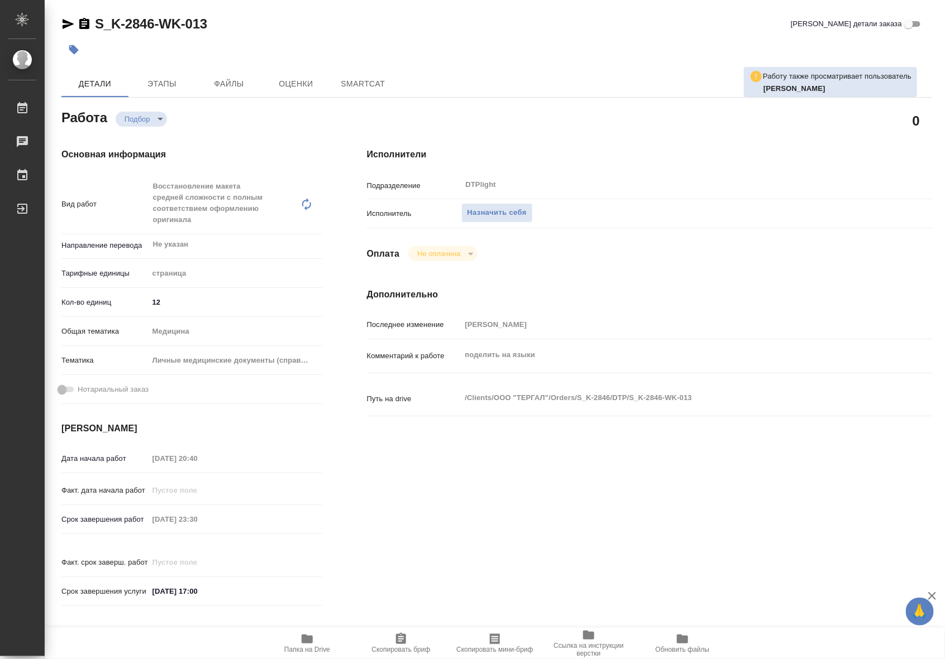
type textarea "x"
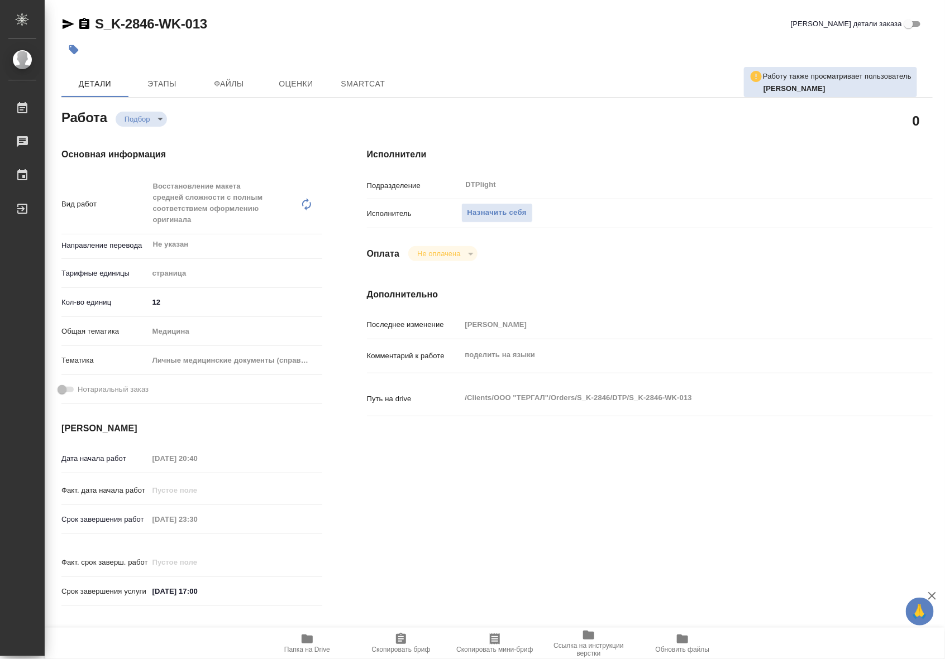
type textarea "x"
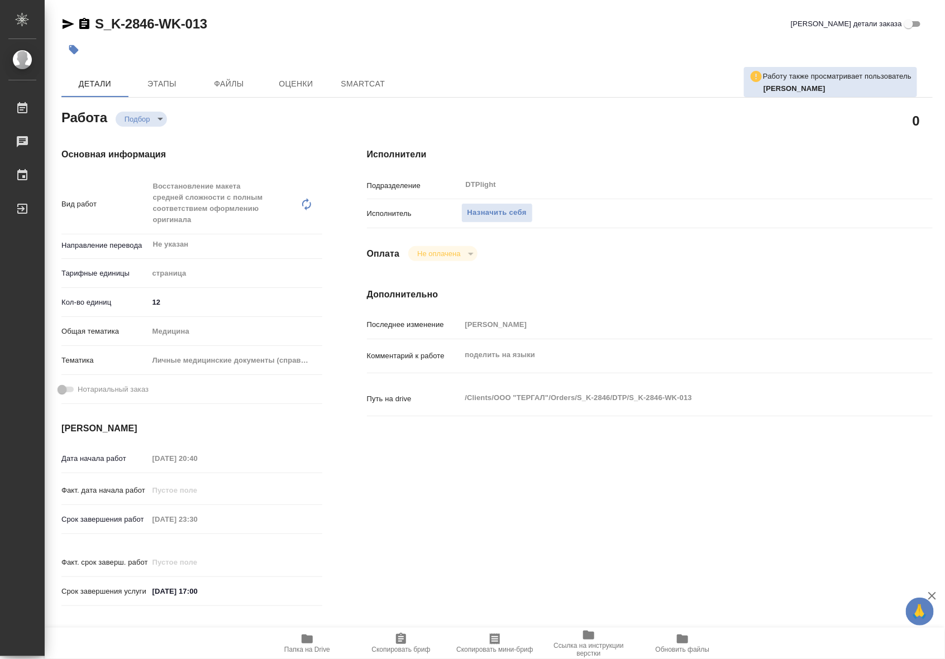
type textarea "x"
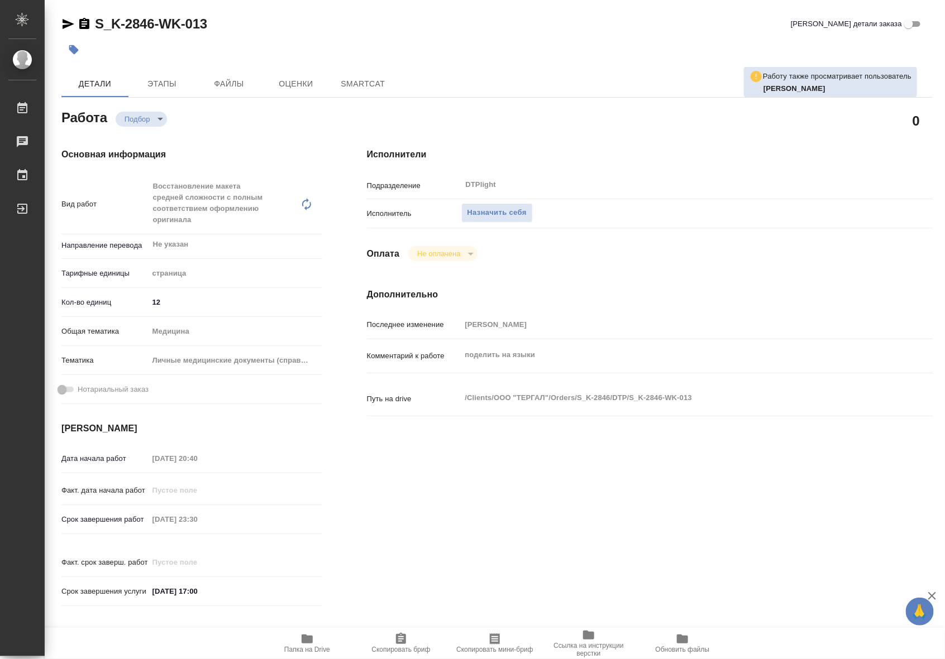
type textarea "x"
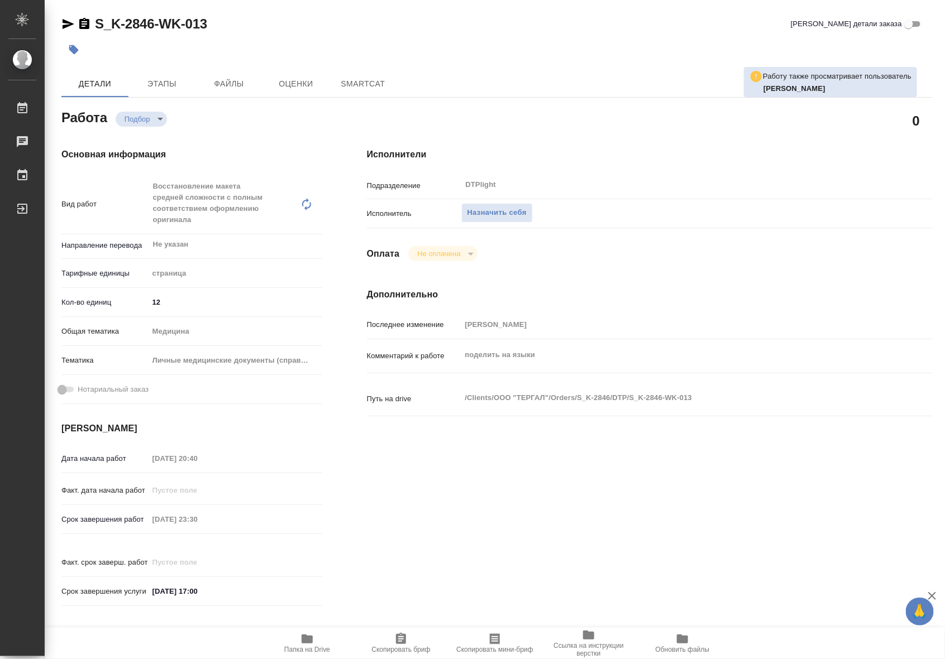
type textarea "x"
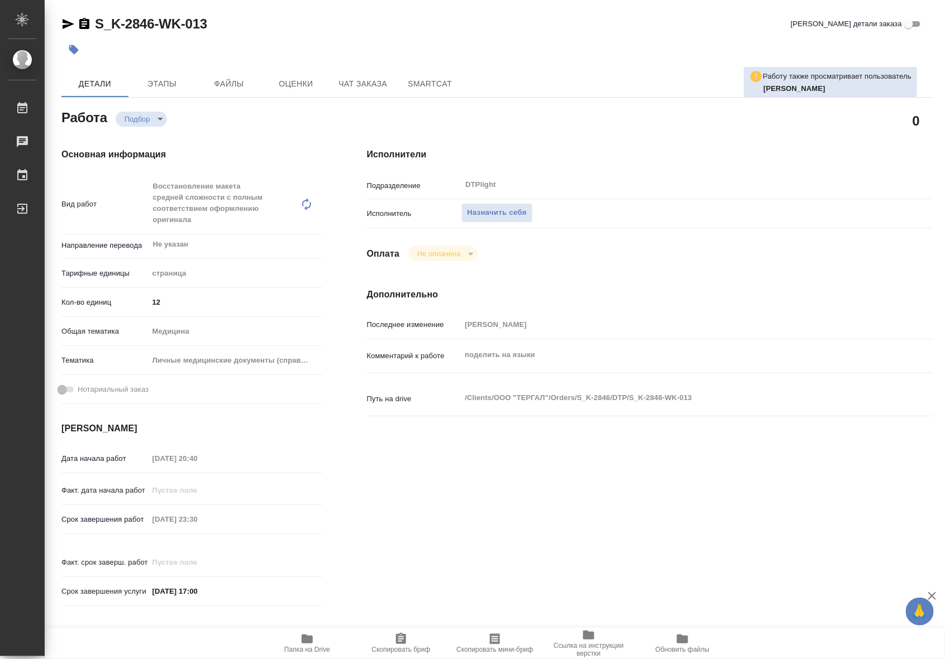
type textarea "x"
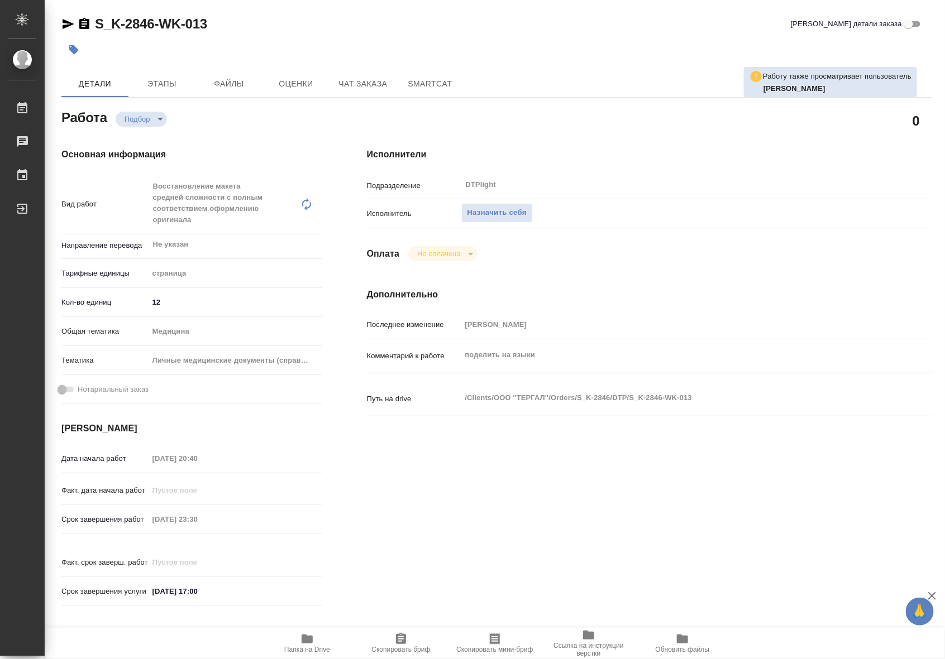
type textarea "x"
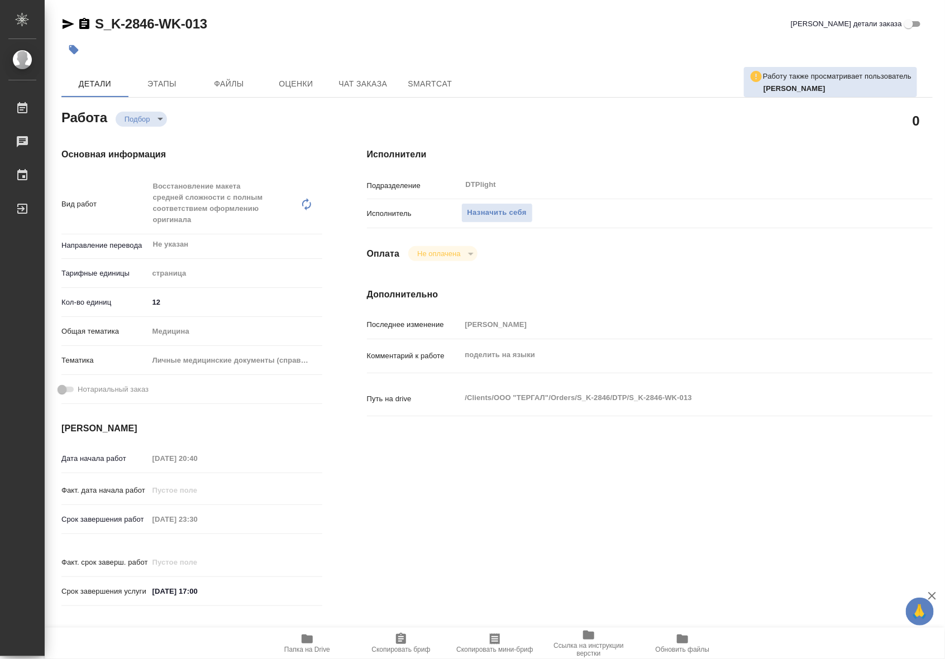
click at [308, 654] on button "Папка на Drive" at bounding box center [307, 643] width 94 height 31
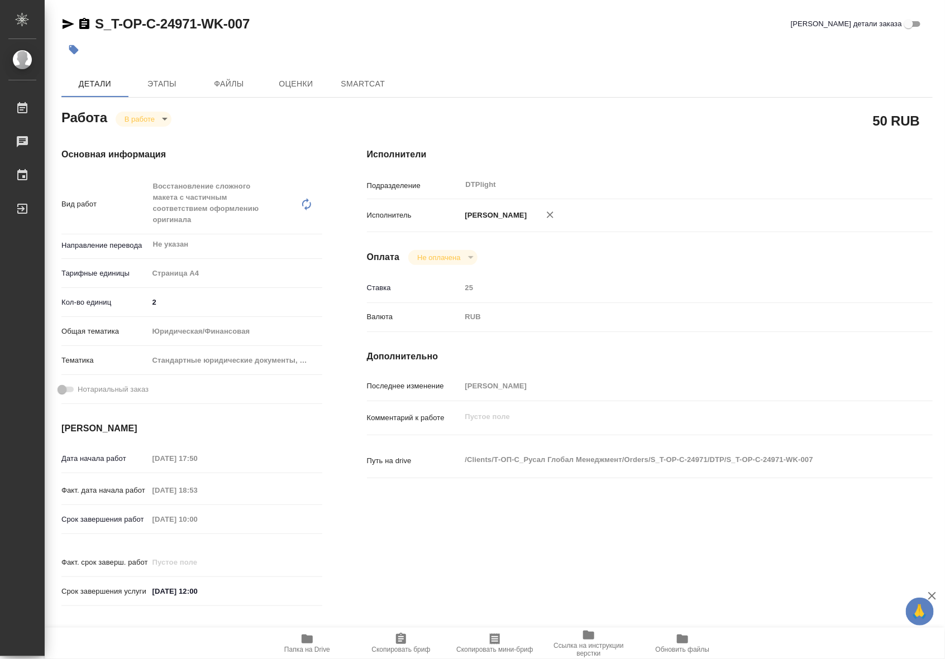
type textarea "x"
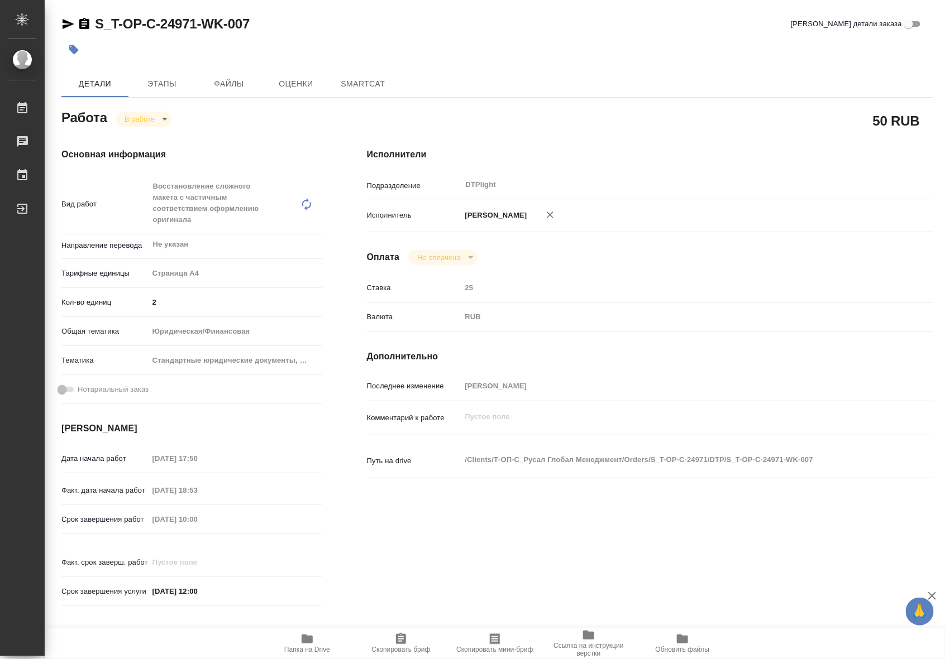
type textarea "x"
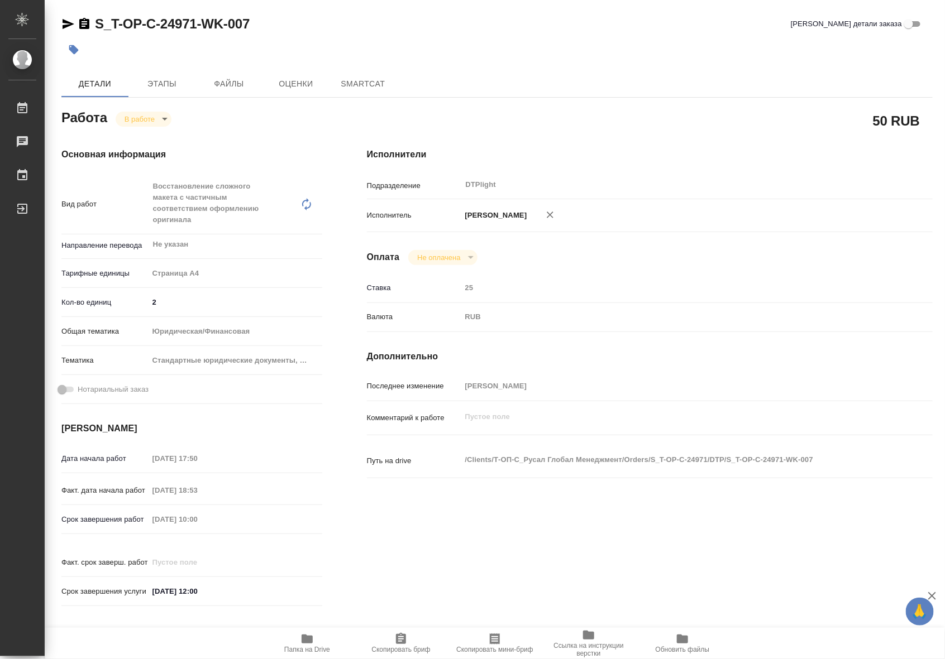
type textarea "x"
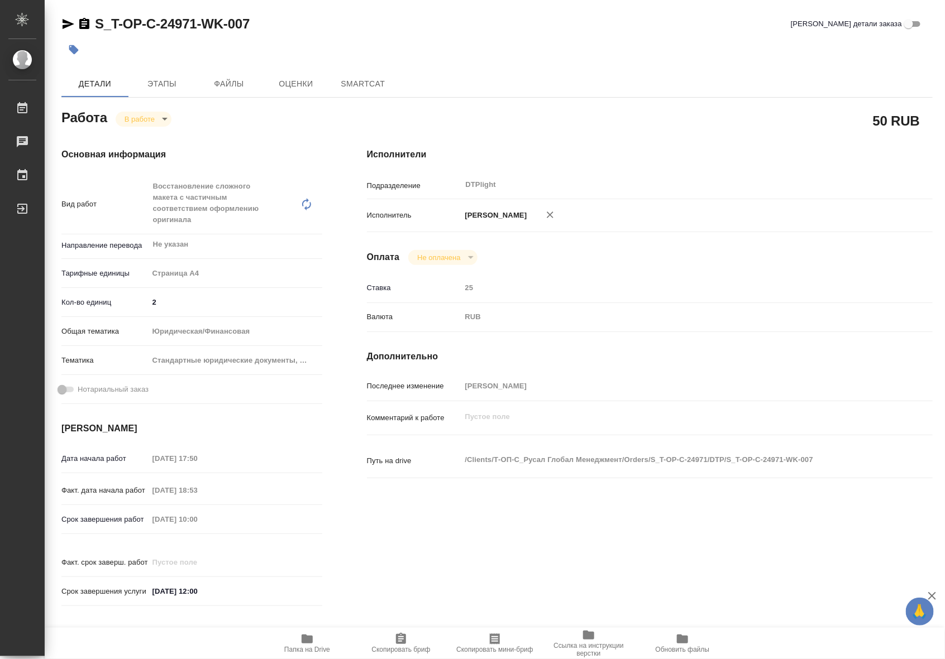
type textarea "x"
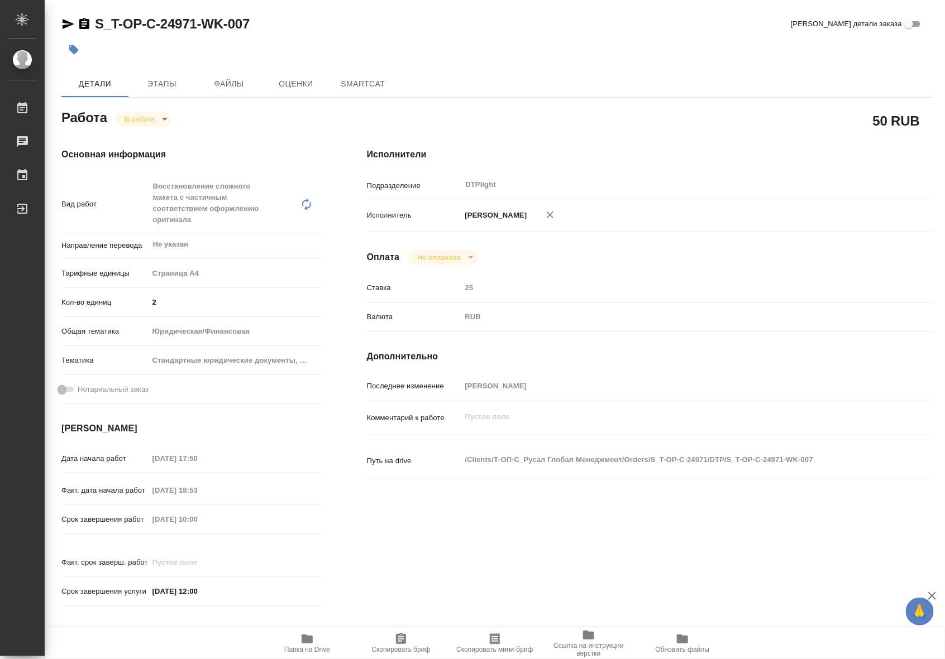
type textarea "x"
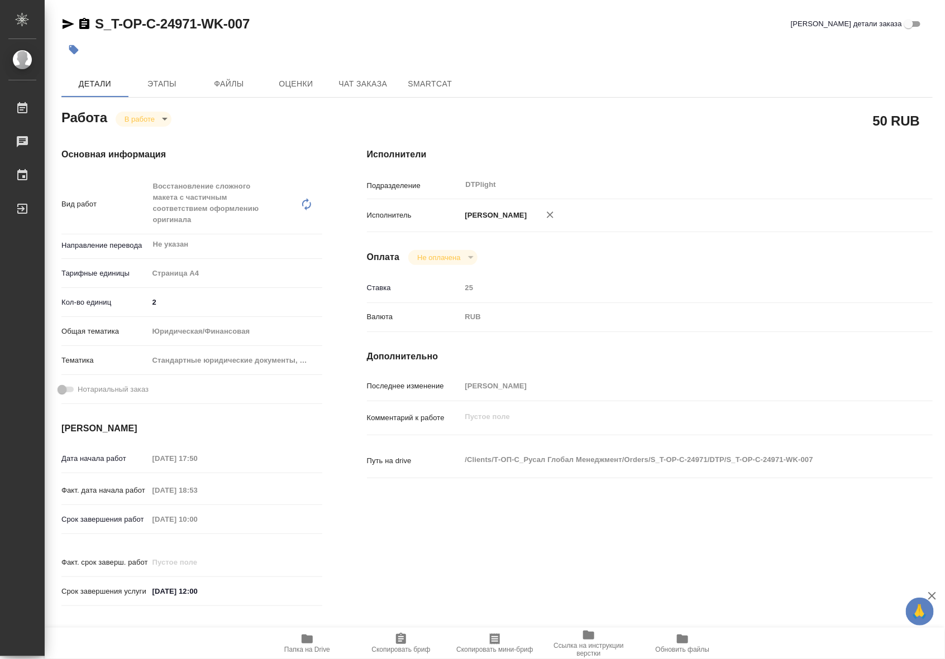
click at [296, 640] on span "Папка на Drive" at bounding box center [307, 643] width 80 height 21
type textarea "x"
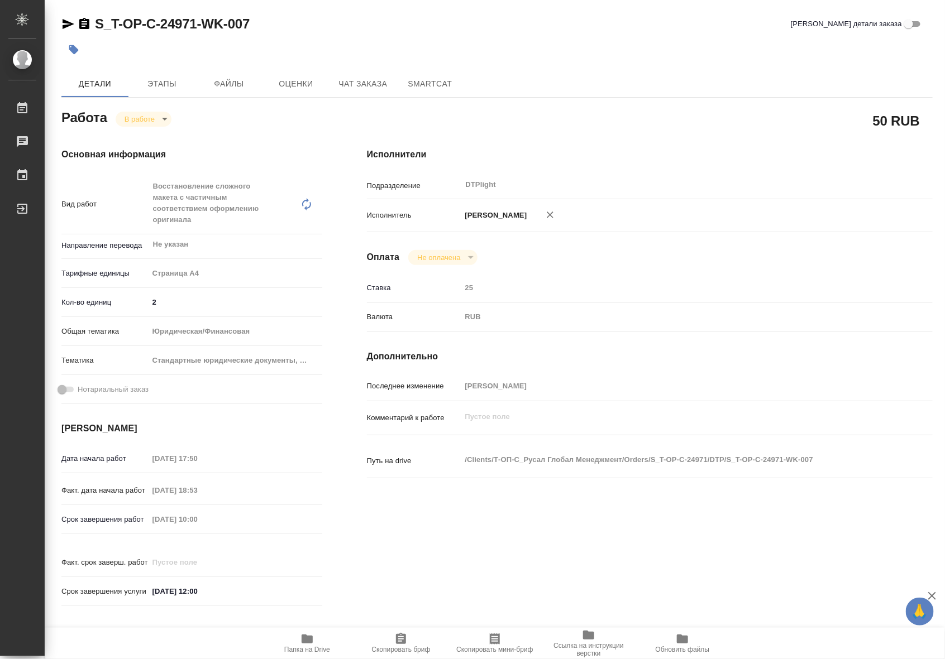
type textarea "x"
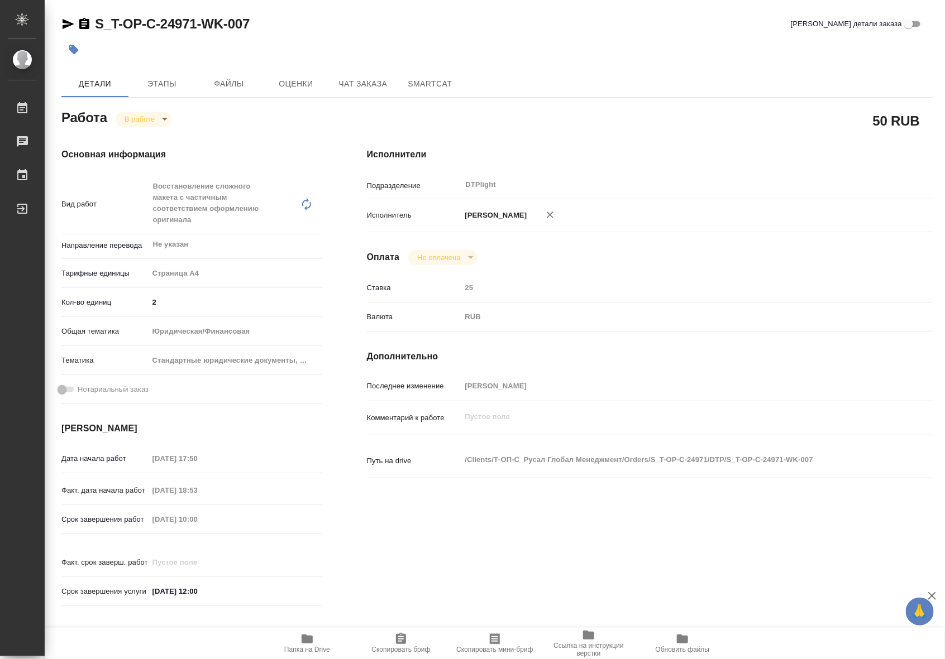
type textarea "x"
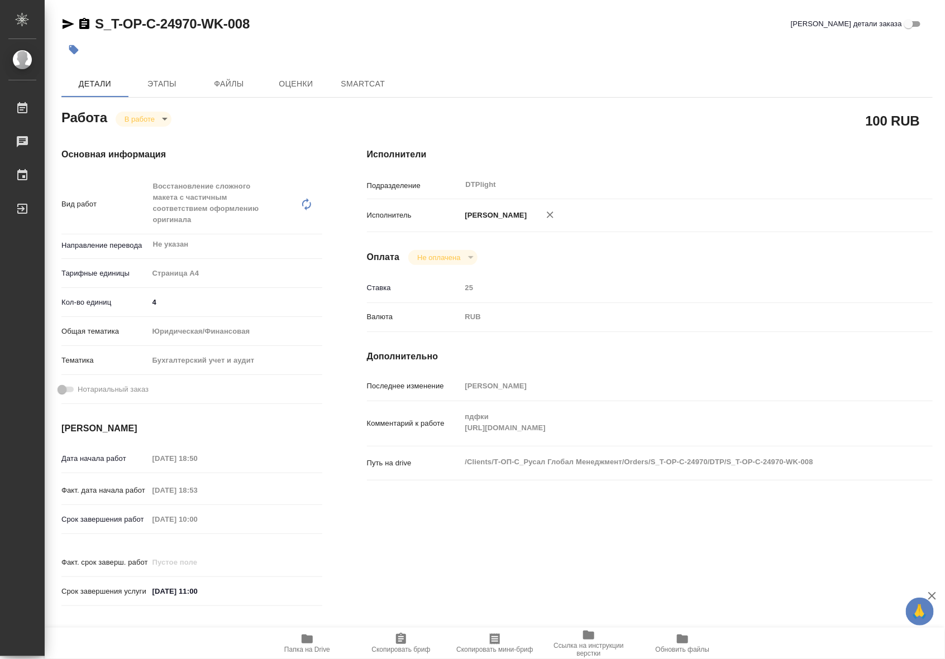
type textarea "x"
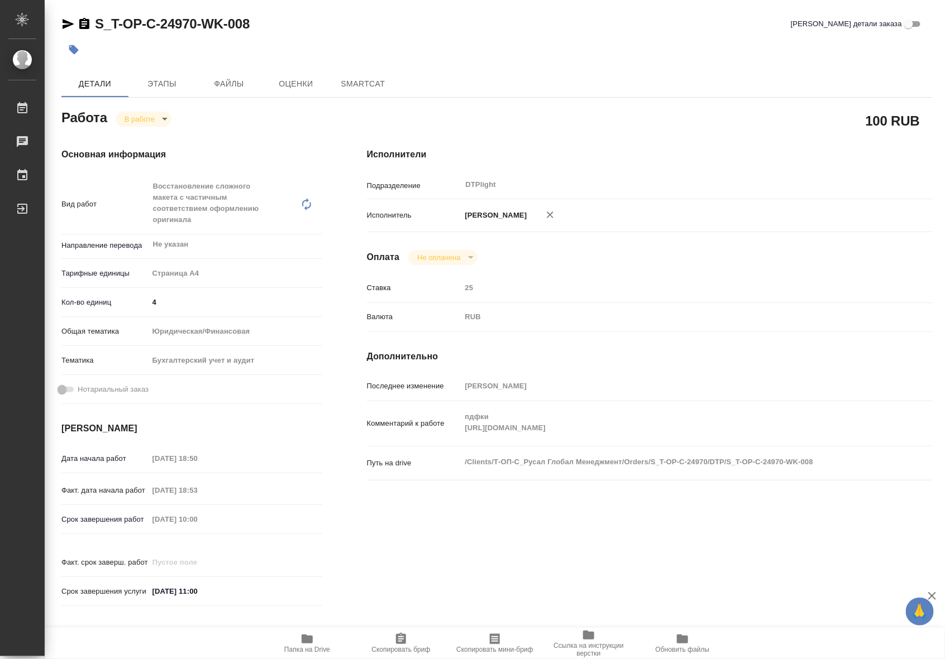
type textarea "x"
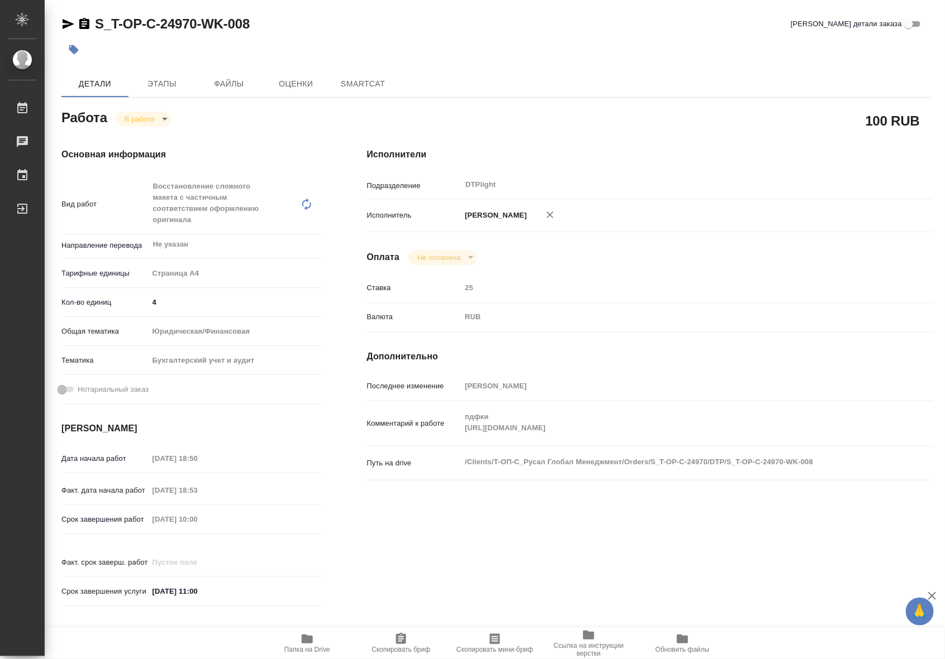
type textarea "x"
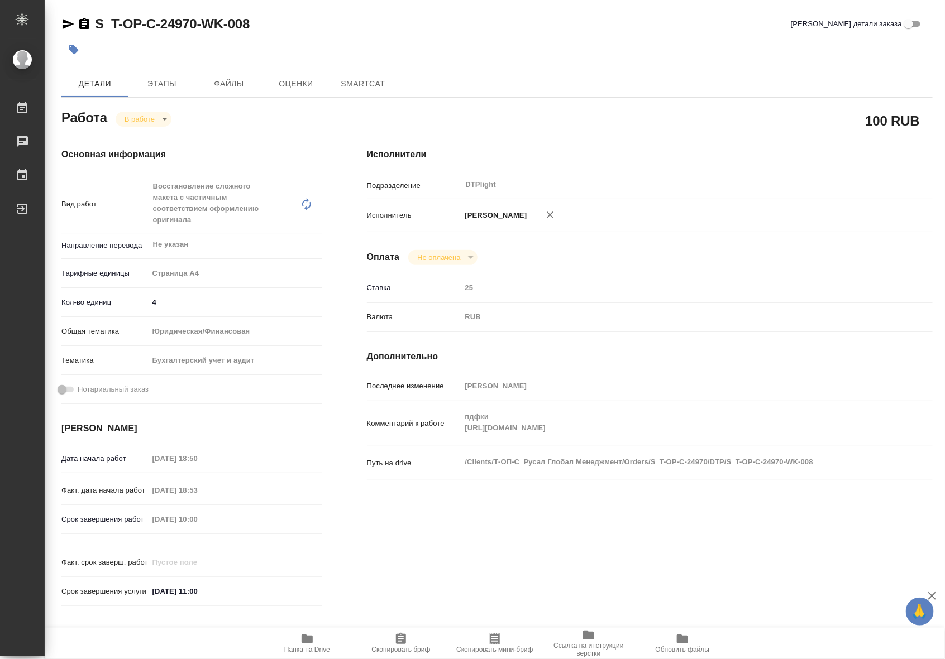
type textarea "x"
click at [322, 638] on span "Папка на Drive" at bounding box center [307, 643] width 80 height 21
type textarea "x"
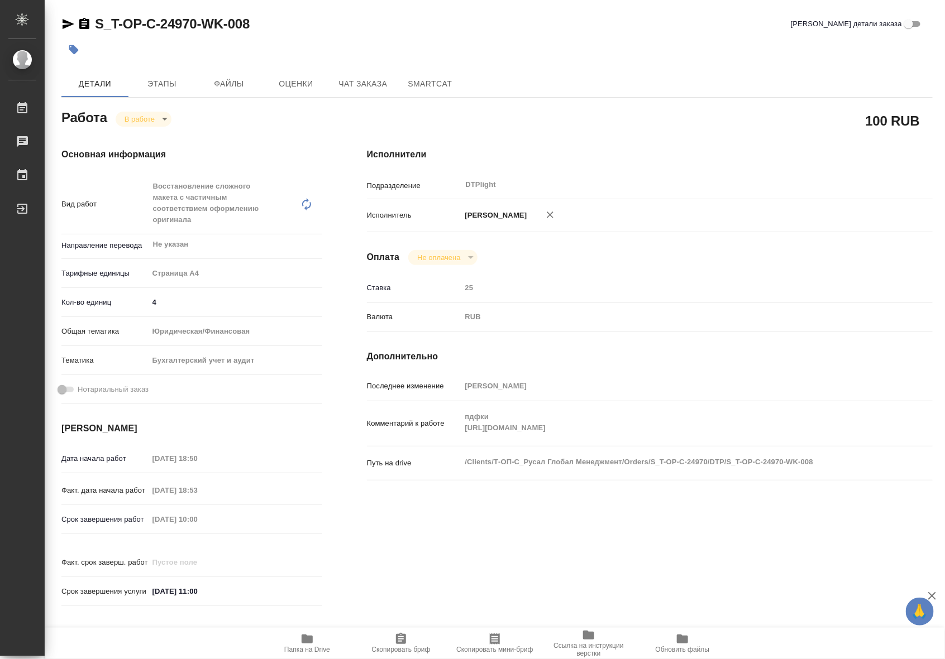
type textarea "x"
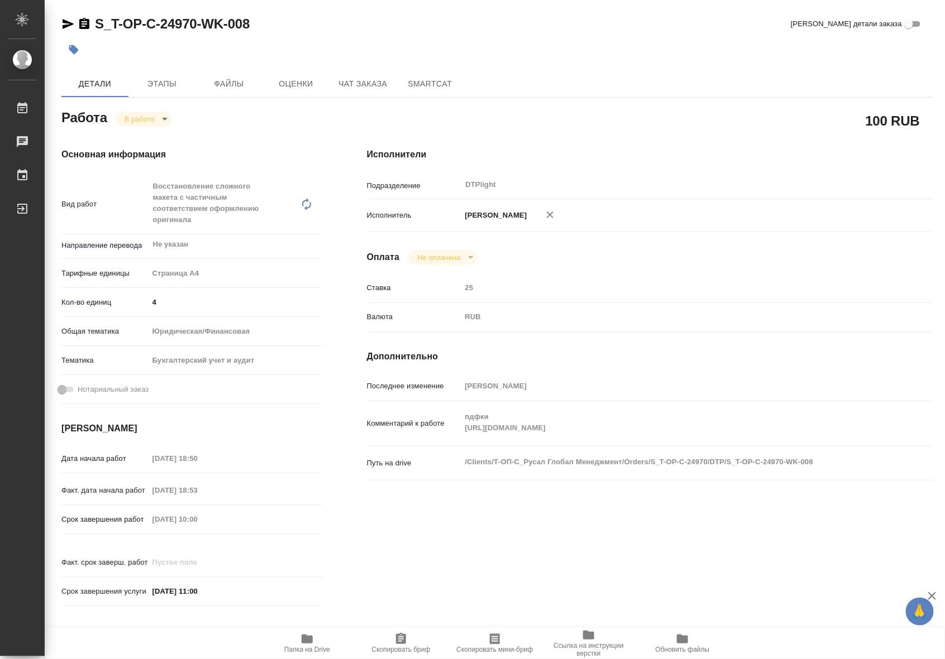
type textarea "x"
